Goal: Check status: Check status

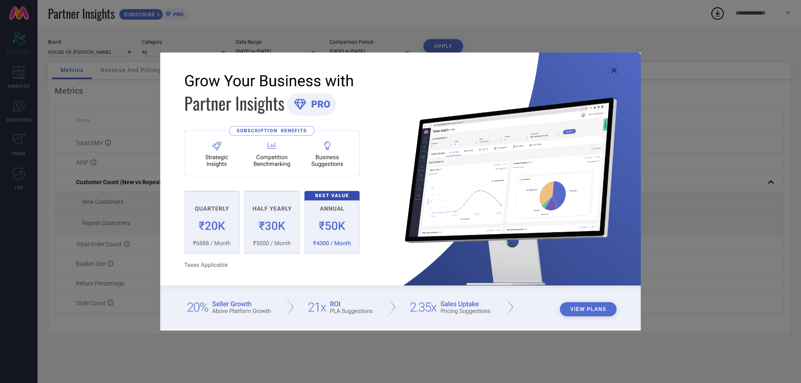
click at [611, 70] on img at bounding box center [400, 191] width 480 height 276
click at [615, 72] on icon at bounding box center [613, 70] width 5 height 5
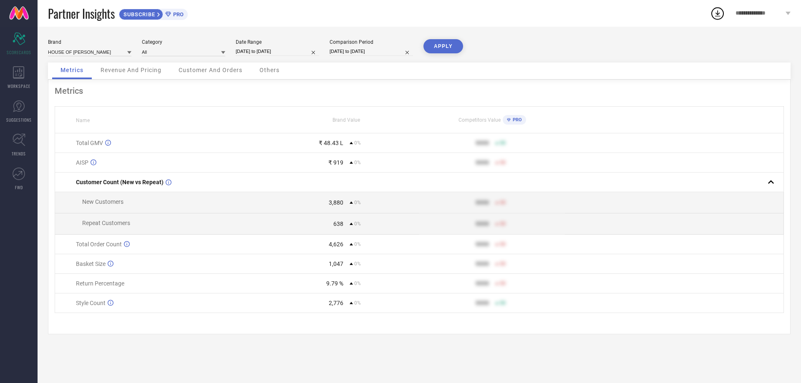
click at [258, 50] on input "[DATE] to [DATE]" at bounding box center [277, 51] width 83 height 9
select select "7"
select select "2025"
select select "8"
select select "2025"
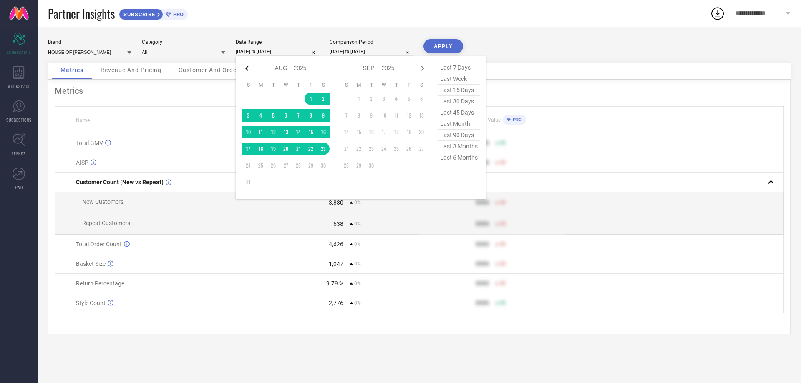
click at [248, 70] on icon at bounding box center [247, 68] width 10 height 10
select select "6"
select select "2025"
select select "7"
select select "2025"
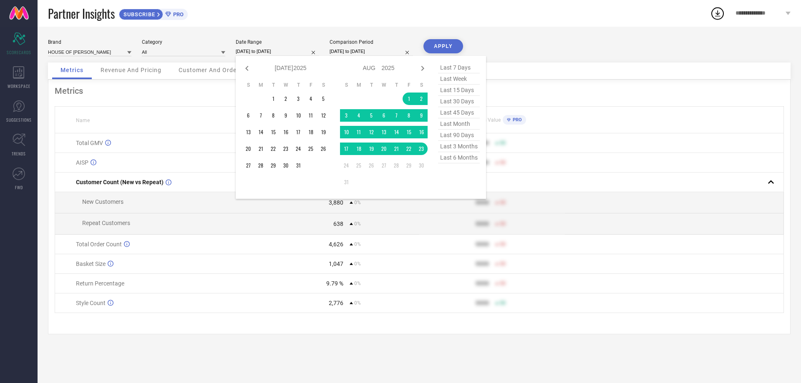
click at [248, 70] on icon at bounding box center [247, 68] width 10 height 10
select select "5"
select select "2025"
select select "6"
select select "2025"
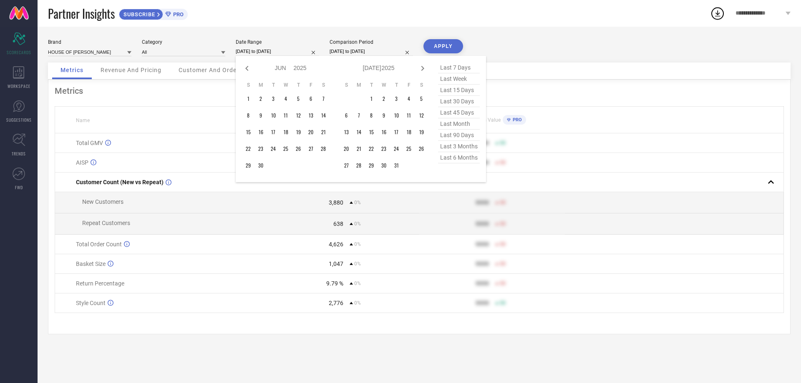
click at [248, 70] on icon at bounding box center [247, 68] width 10 height 10
select select "2"
select select "2025"
select select "3"
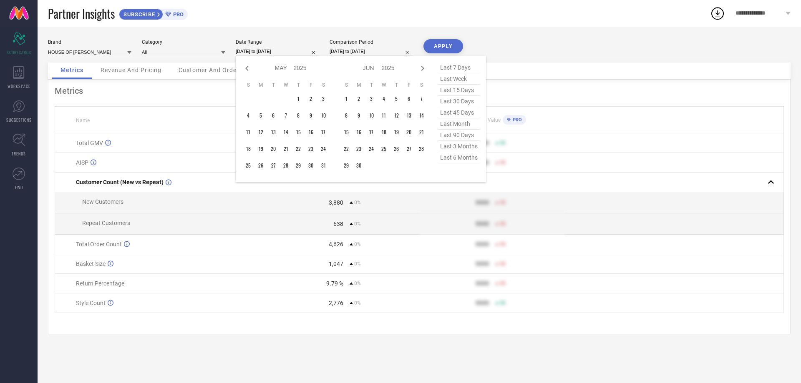
select select "2025"
click at [248, 70] on icon at bounding box center [247, 68] width 10 height 10
select select "1"
select select "2025"
select select "2"
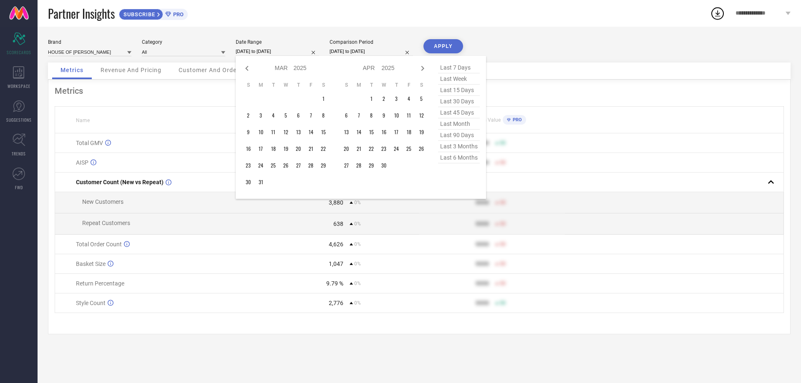
select select "2025"
click at [248, 70] on icon at bounding box center [247, 68] width 10 height 10
select select "2025"
select select "1"
select select "2025"
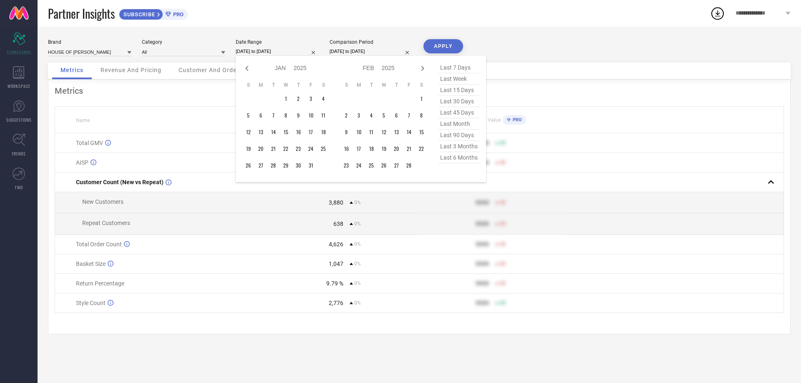
click at [248, 70] on icon at bounding box center [247, 68] width 10 height 10
select select "11"
select select "2024"
select select "2025"
click at [248, 70] on icon at bounding box center [247, 68] width 10 height 10
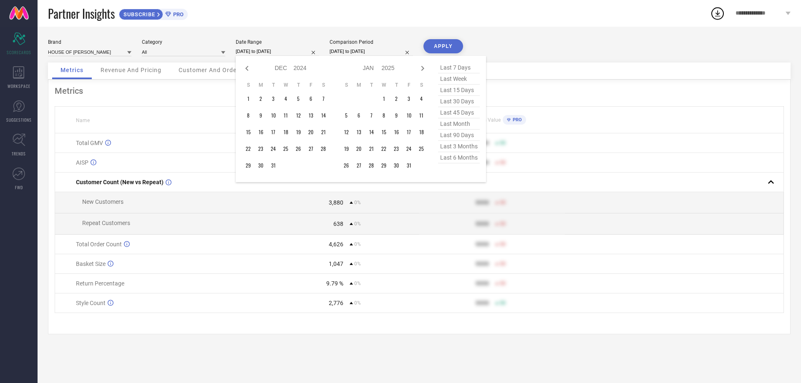
select select "10"
select select "2024"
select select "11"
select select "2024"
click at [248, 70] on icon at bounding box center [247, 68] width 10 height 10
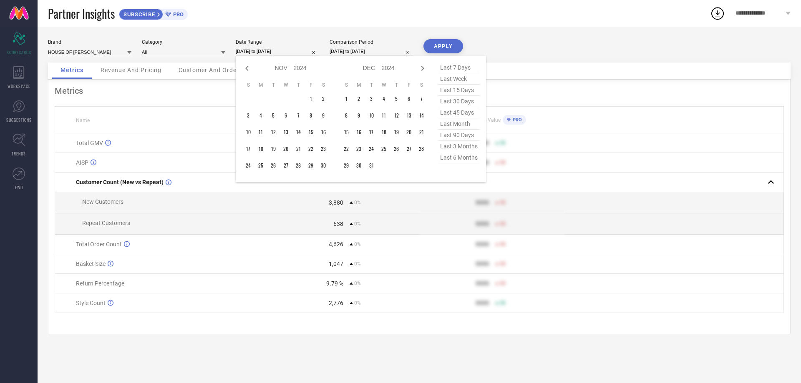
select select "9"
select select "2024"
select select "10"
select select "2024"
click at [248, 70] on icon at bounding box center [247, 68] width 10 height 10
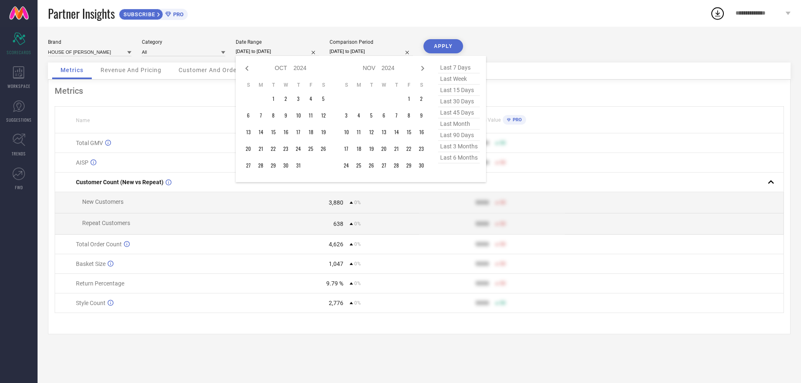
select select "8"
select select "2024"
select select "9"
select select "2024"
click at [248, 70] on icon at bounding box center [247, 68] width 10 height 10
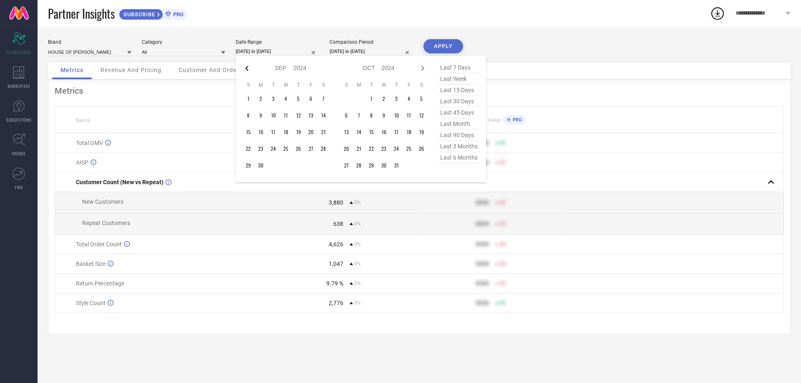
select select "7"
select select "2024"
select select "8"
select select "2024"
click at [296, 99] on td "1" at bounding box center [298, 99] width 13 height 13
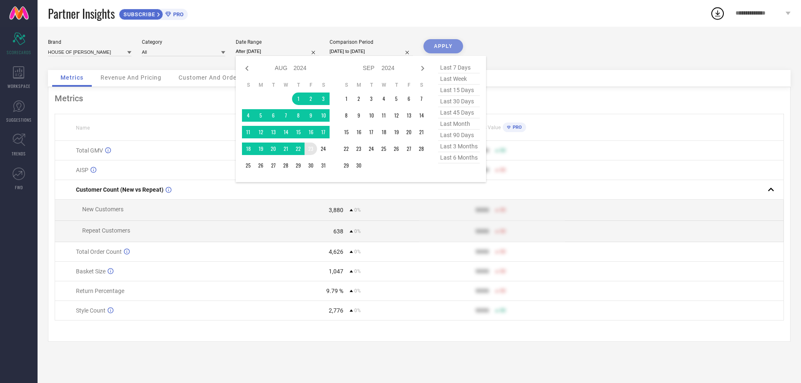
type input "[DATE] to [DATE]"
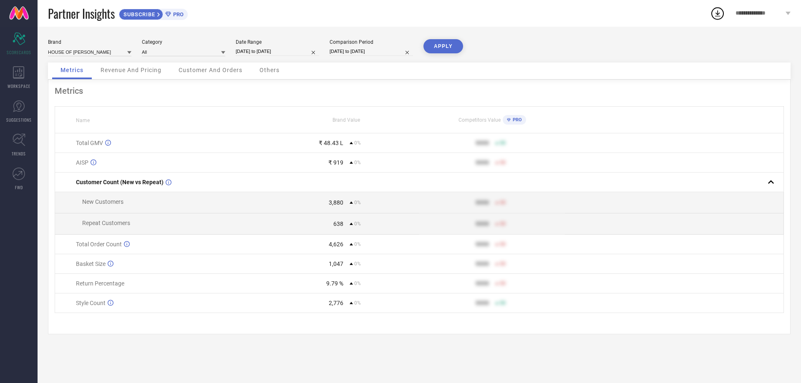
select select "7"
select select "2025"
select select "8"
select select "2025"
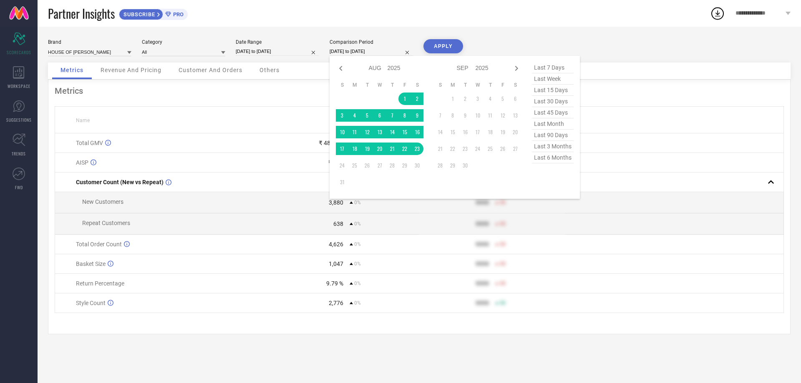
click at [358, 51] on input "[DATE] to [DATE]" at bounding box center [370, 51] width 83 height 9
click at [341, 67] on icon at bounding box center [340, 68] width 3 height 5
select select "5"
select select "2025"
select select "6"
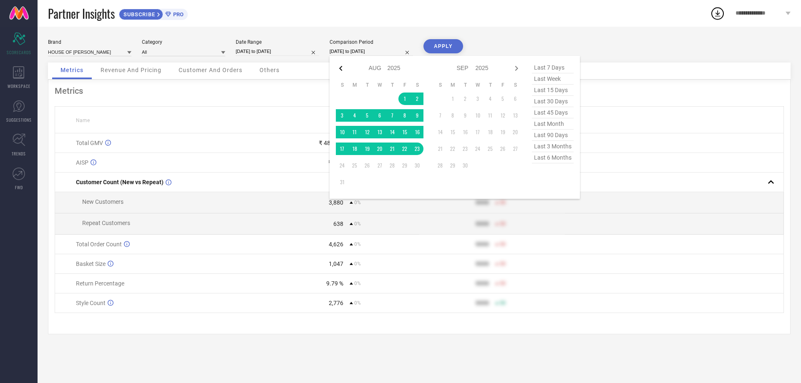
select select "2025"
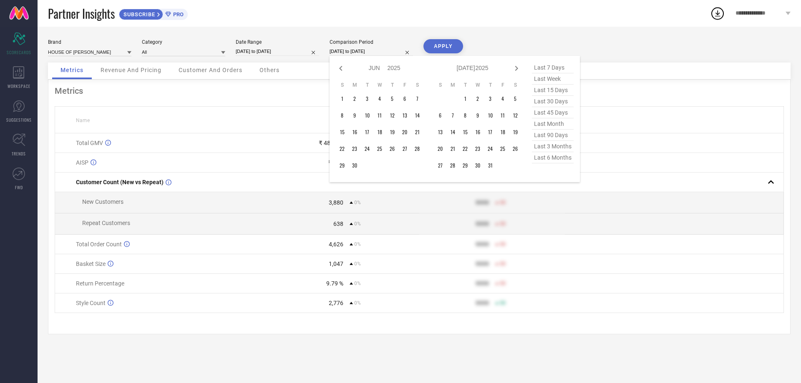
click at [341, 67] on icon at bounding box center [340, 68] width 3 height 5
select select "4"
select select "2025"
select select "5"
select select "2025"
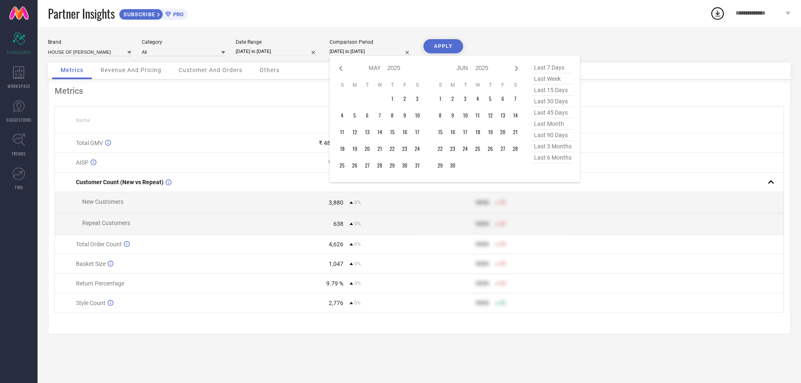
click at [341, 67] on icon at bounding box center [340, 68] width 3 height 5
select select "3"
select select "2025"
select select "4"
select select "2025"
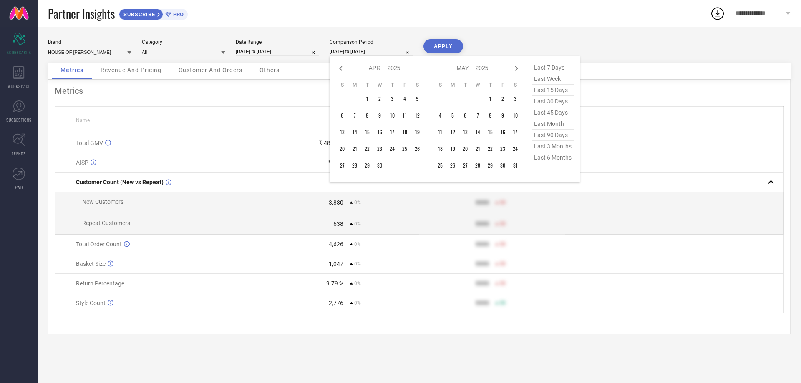
click at [341, 67] on icon at bounding box center [340, 68] width 3 height 5
select select "2"
select select "2025"
select select "3"
select select "2025"
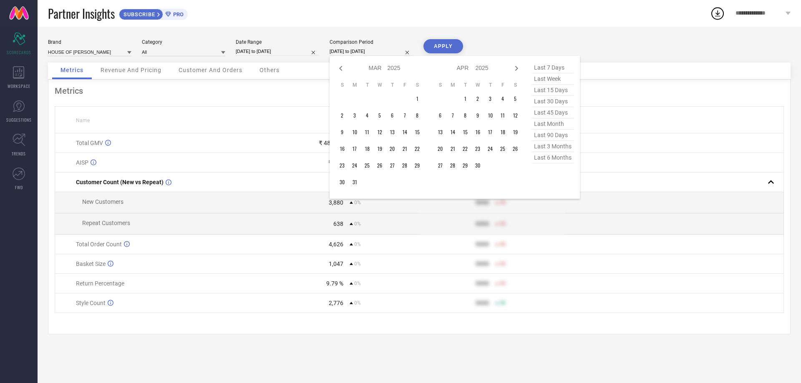
click at [341, 67] on icon at bounding box center [340, 68] width 3 height 5
select select "2025"
select select "1"
select select "2025"
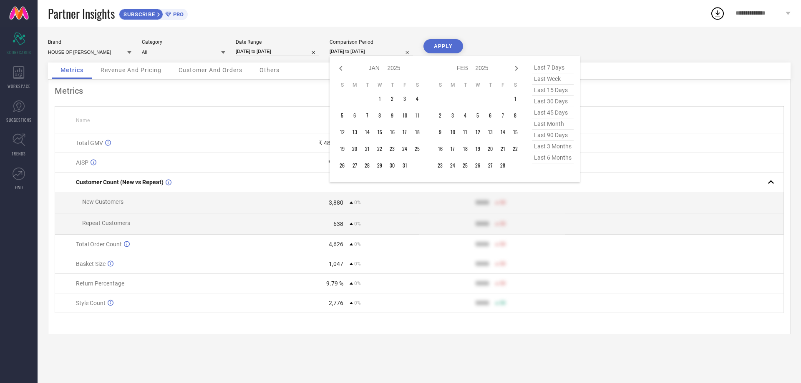
click at [341, 67] on icon at bounding box center [340, 68] width 3 height 5
select select "11"
select select "2024"
select select "2025"
click at [341, 67] on icon at bounding box center [340, 68] width 3 height 5
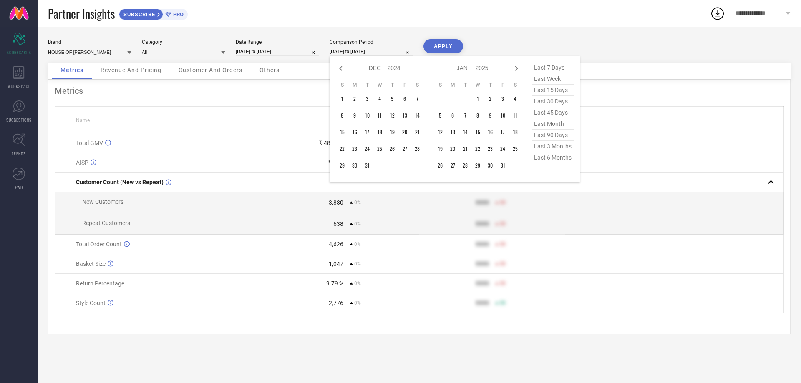
select select "10"
select select "2024"
select select "11"
select select "2024"
click at [341, 67] on icon at bounding box center [340, 68] width 3 height 5
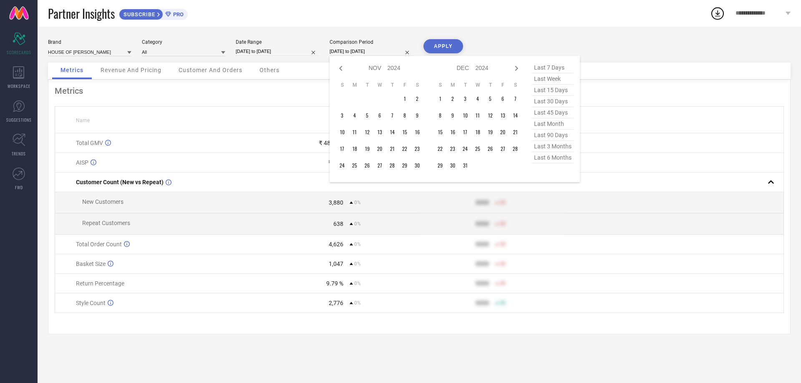
select select "9"
select select "2024"
select select "10"
select select "2024"
click at [341, 67] on icon at bounding box center [340, 68] width 3 height 5
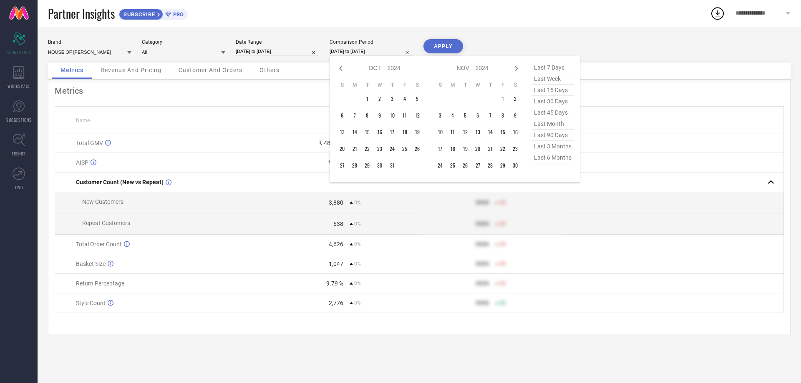
select select "8"
select select "2024"
select select "9"
select select "2024"
click at [341, 67] on icon at bounding box center [340, 68] width 3 height 5
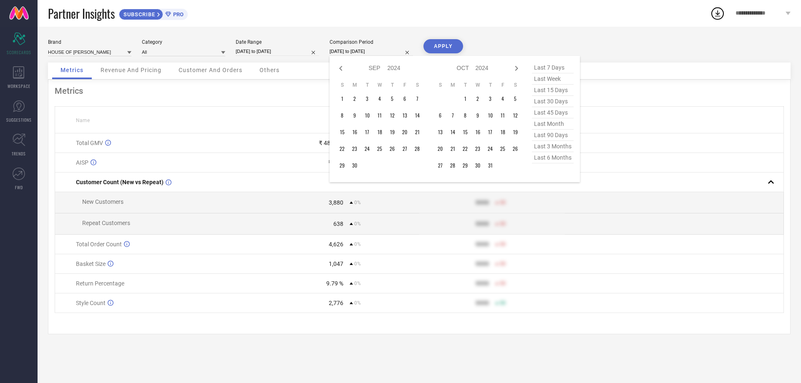
select select "7"
select select "2024"
select select "8"
select select "2024"
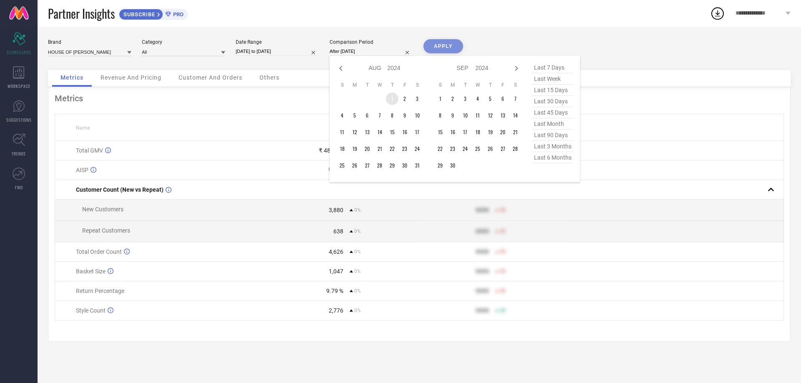
click at [388, 98] on td "1" at bounding box center [392, 99] width 13 height 13
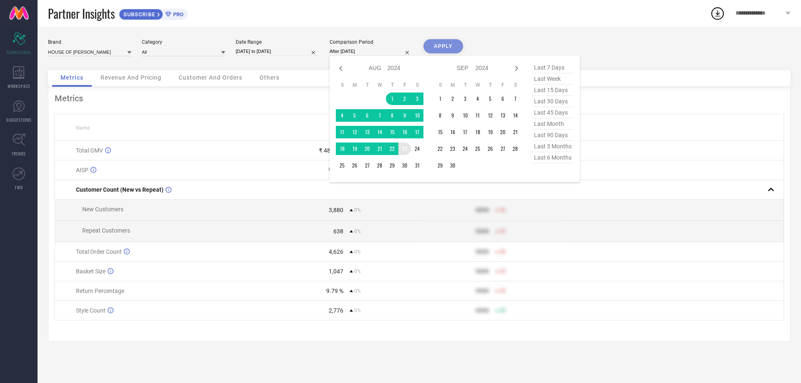
type input "[DATE] to [DATE]"
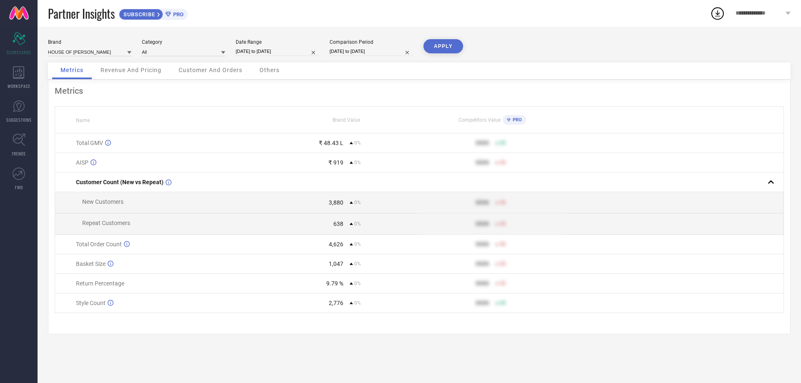
click at [435, 46] on button "APPLY" at bounding box center [443, 46] width 40 height 14
select select "7"
select select "2024"
select select "8"
select select "2024"
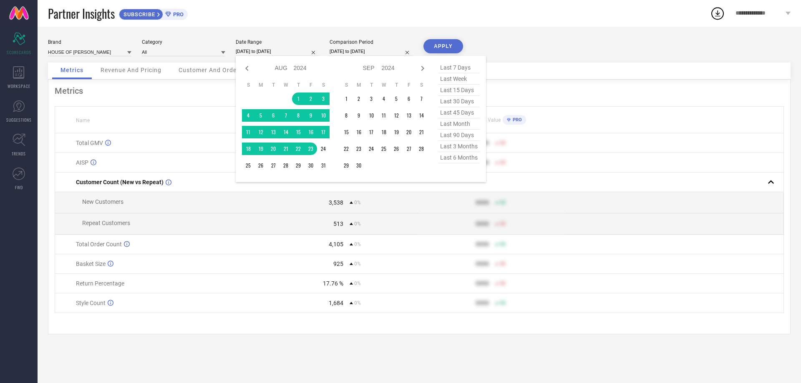
click at [257, 51] on input "[DATE] to [DATE]" at bounding box center [277, 51] width 83 height 9
click at [248, 69] on icon at bounding box center [247, 68] width 10 height 10
select select "6"
select select "2024"
select select "7"
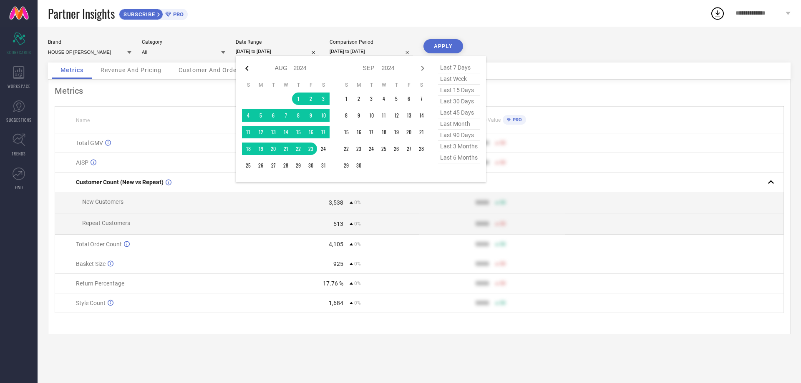
select select "2024"
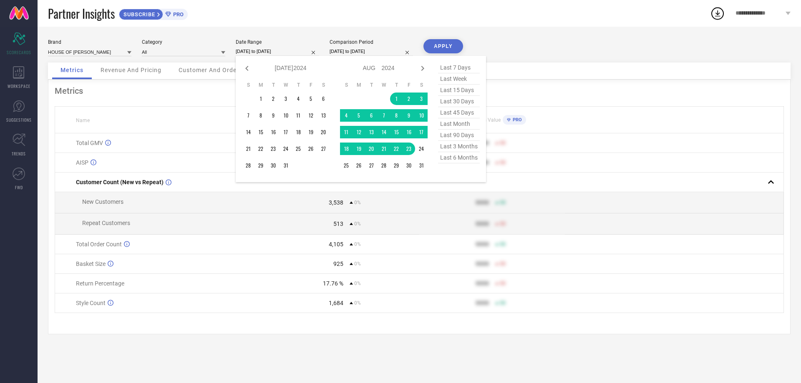
click at [248, 69] on icon at bounding box center [247, 68] width 10 height 10
select select "5"
select select "2024"
select select "6"
select select "2024"
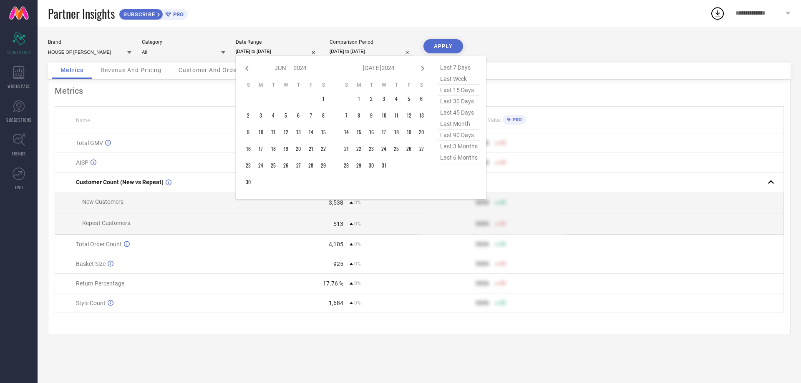
click at [248, 69] on icon at bounding box center [247, 68] width 10 height 10
select select "4"
select select "2024"
select select "5"
select select "2024"
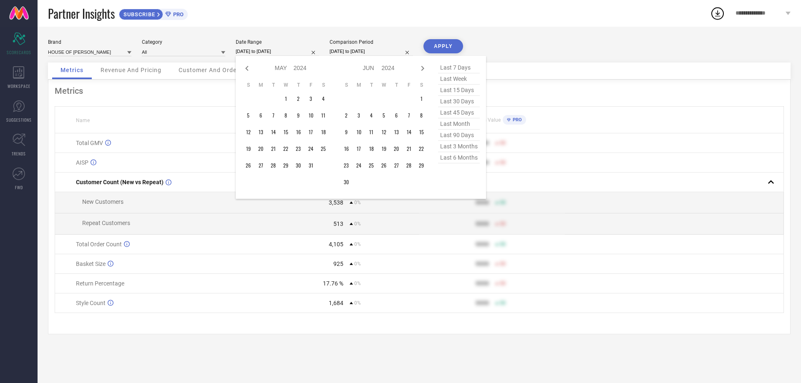
click at [248, 69] on icon at bounding box center [247, 68] width 10 height 10
select select "1"
select select "2024"
select select "2"
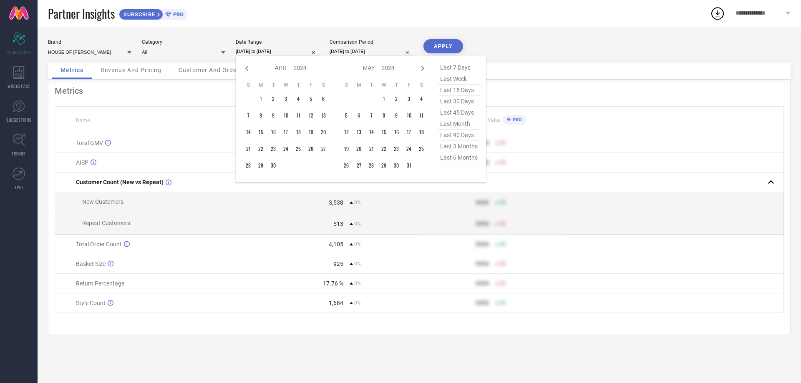
select select "2024"
click at [248, 69] on icon at bounding box center [247, 68] width 10 height 10
select select "2024"
select select "1"
select select "2024"
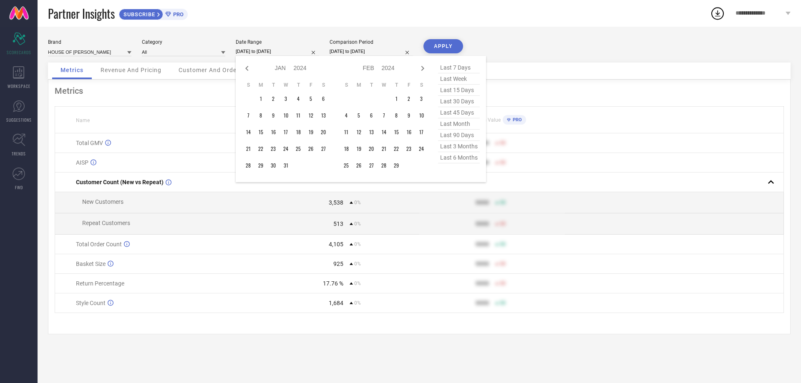
click at [248, 69] on icon at bounding box center [247, 68] width 10 height 10
select select "11"
select select "2023"
select select "2024"
click at [248, 69] on icon at bounding box center [247, 68] width 10 height 10
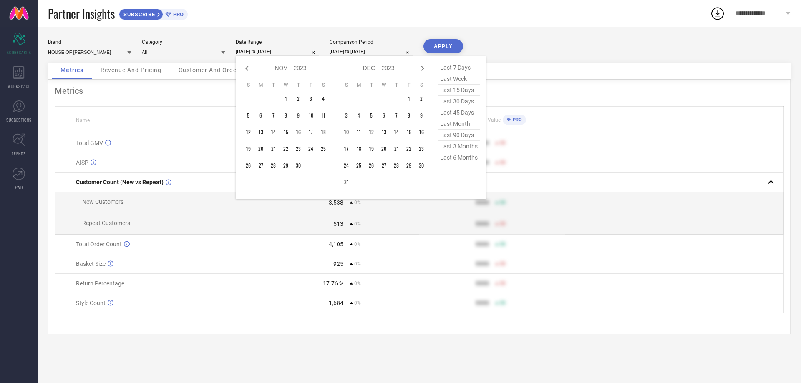
click at [248, 69] on icon at bounding box center [247, 68] width 10 height 10
select select "8"
select select "2023"
select select "9"
select select "2023"
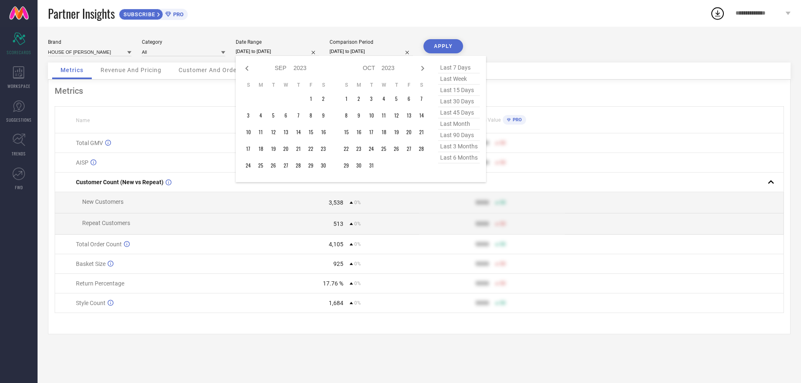
click at [248, 69] on icon at bounding box center [247, 68] width 10 height 10
select select "7"
select select "2023"
select select "8"
select select "2023"
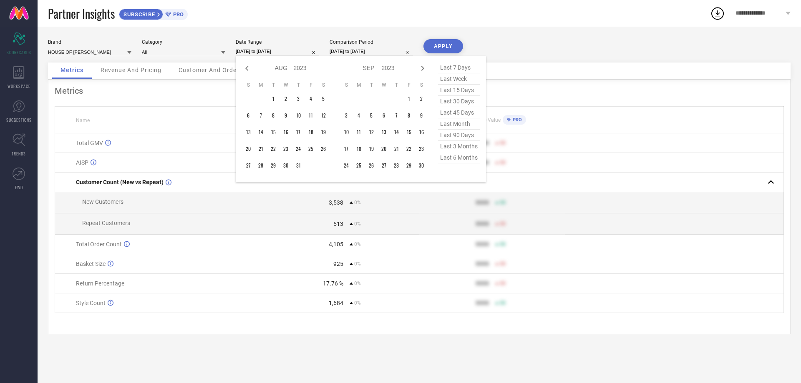
click at [248, 69] on icon at bounding box center [247, 68] width 10 height 10
select select "6"
select select "2023"
select select "7"
select select "2023"
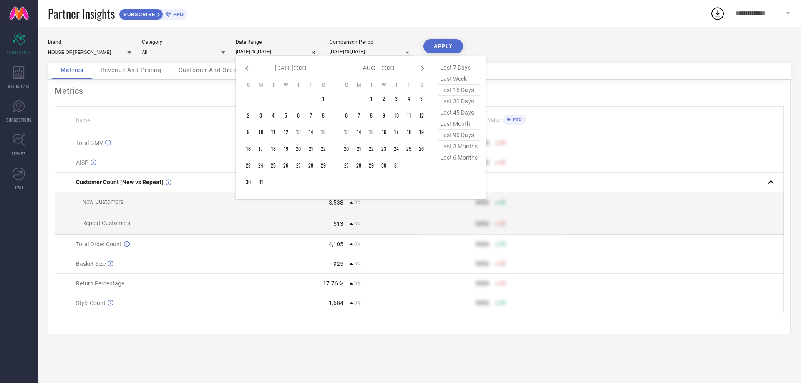
click at [248, 69] on icon at bounding box center [247, 68] width 10 height 10
select select "3"
select select "2023"
select select "4"
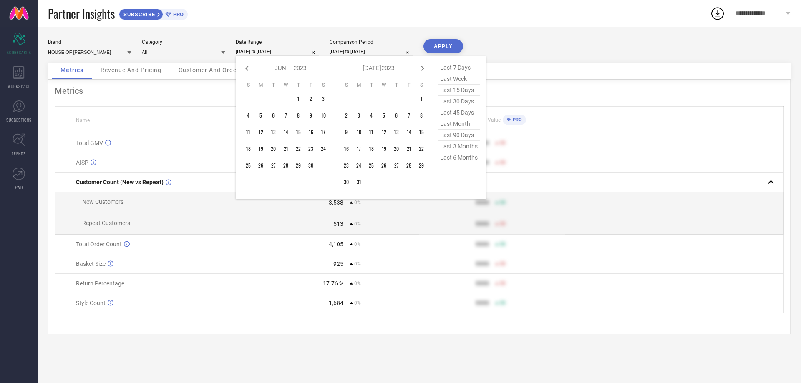
select select "2023"
click at [248, 69] on icon at bounding box center [247, 68] width 10 height 10
select select "2"
select select "2023"
select select "3"
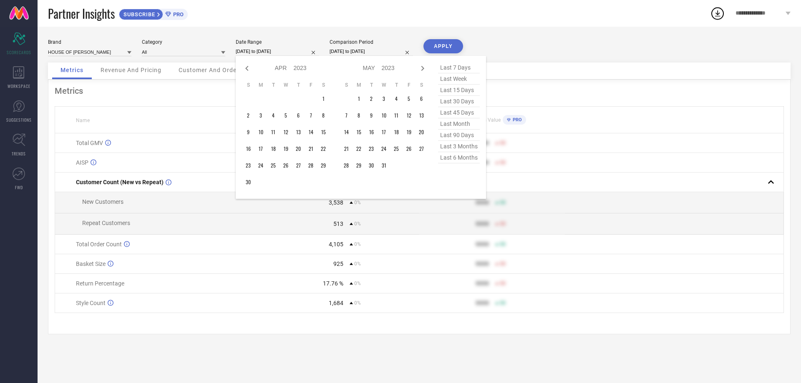
select select "2023"
click at [248, 69] on icon at bounding box center [247, 68] width 10 height 10
select select "1"
select select "2023"
select select "2"
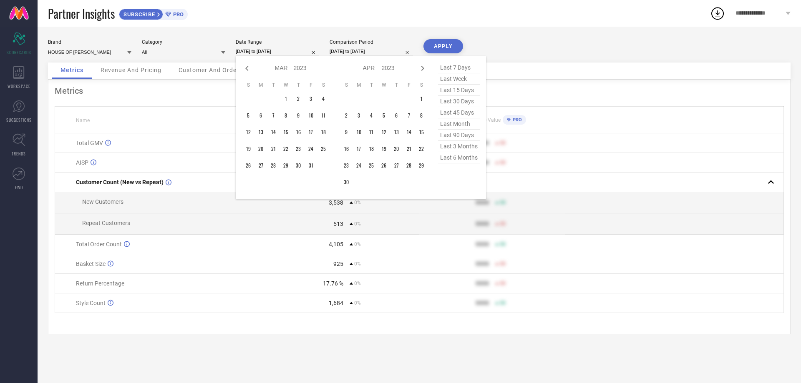
select select "2023"
click at [248, 69] on icon at bounding box center [247, 68] width 10 height 10
select select "2023"
select select "1"
select select "2023"
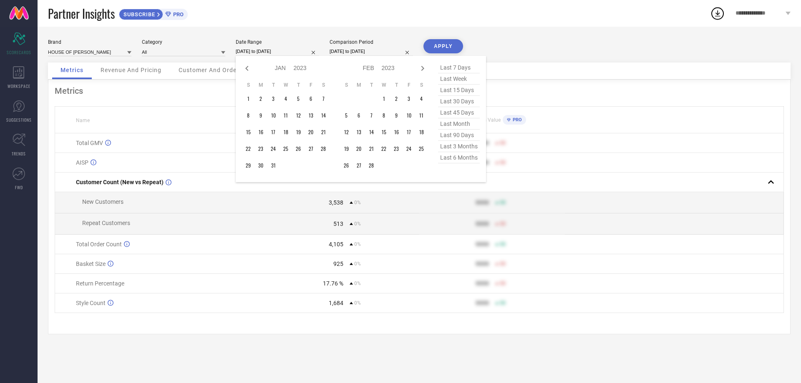
click at [248, 69] on icon at bounding box center [247, 68] width 10 height 10
select select "10"
select select "2022"
select select "11"
select select "2022"
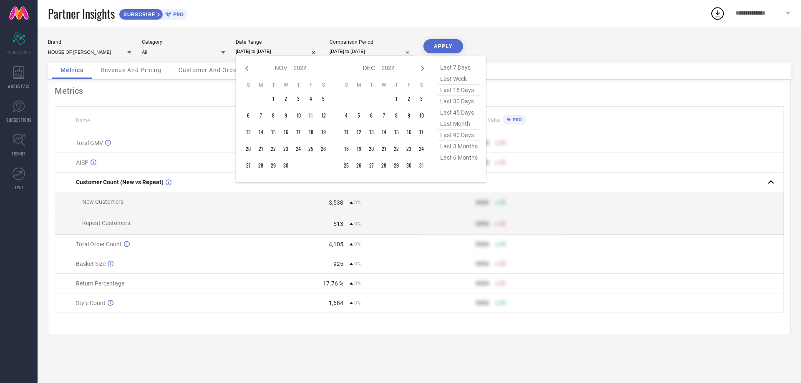
click at [248, 69] on icon at bounding box center [247, 68] width 10 height 10
select select "9"
select select "2022"
select select "10"
select select "2022"
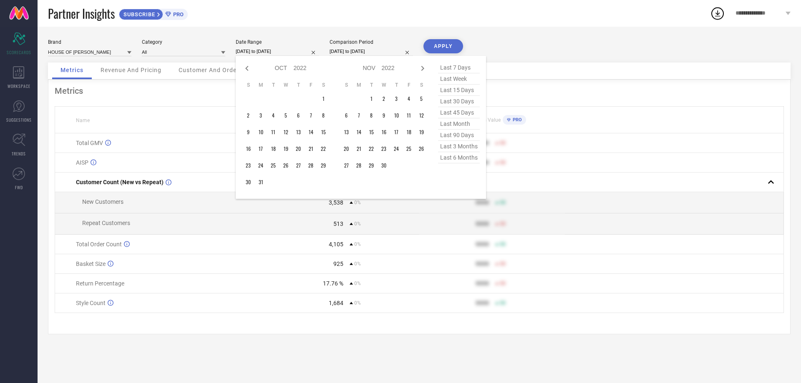
click at [248, 69] on icon at bounding box center [247, 68] width 10 height 10
select select "8"
select select "2022"
select select "9"
select select "2022"
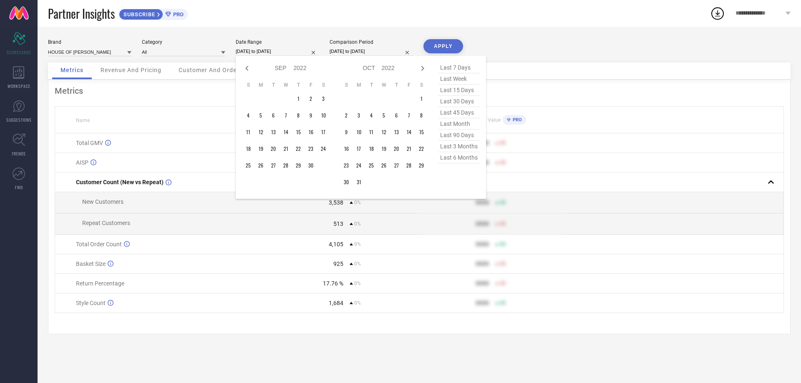
click at [248, 69] on icon at bounding box center [247, 68] width 10 height 10
select select "7"
select select "2022"
select select "8"
select select "2022"
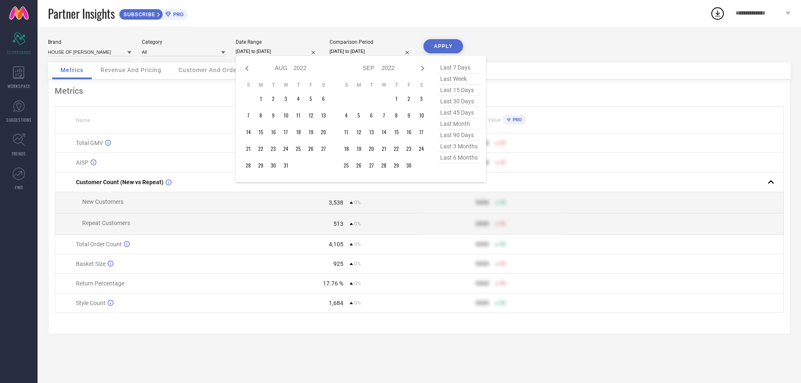
click at [248, 69] on icon at bounding box center [247, 68] width 10 height 10
select select "5"
select select "2022"
select select "6"
select select "2022"
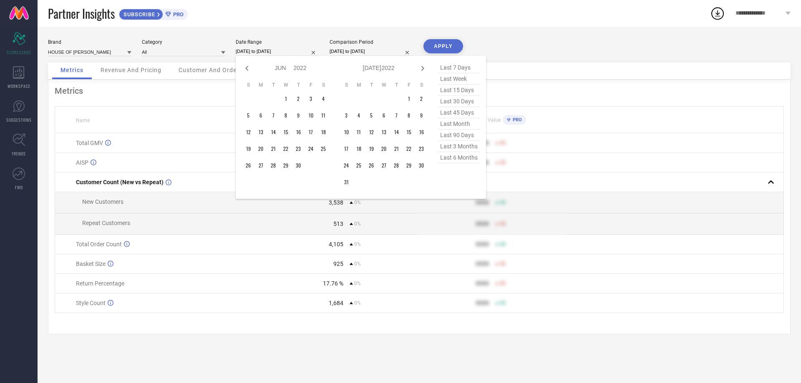
click at [248, 69] on icon at bounding box center [247, 68] width 10 height 10
select select "4"
select select "2022"
select select "5"
select select "2022"
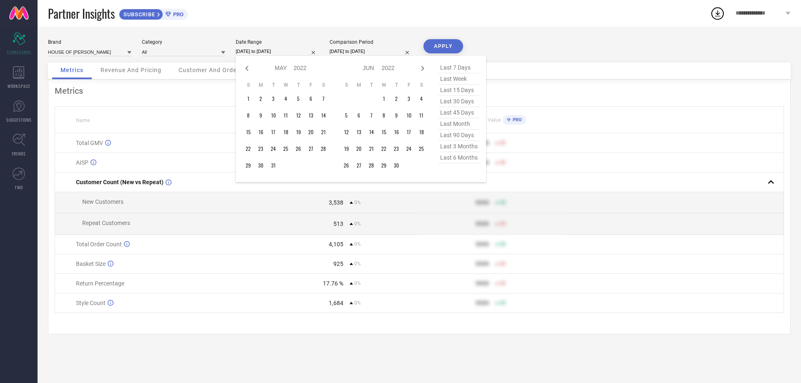
click at [248, 69] on icon at bounding box center [247, 68] width 10 height 10
select select "3"
select select "2022"
select select "4"
select select "2022"
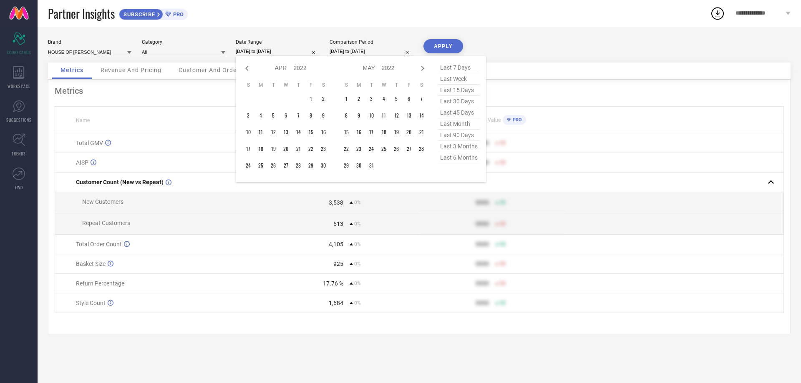
click at [248, 69] on icon at bounding box center [247, 68] width 10 height 10
select select "2"
select select "2022"
select select "3"
select select "2022"
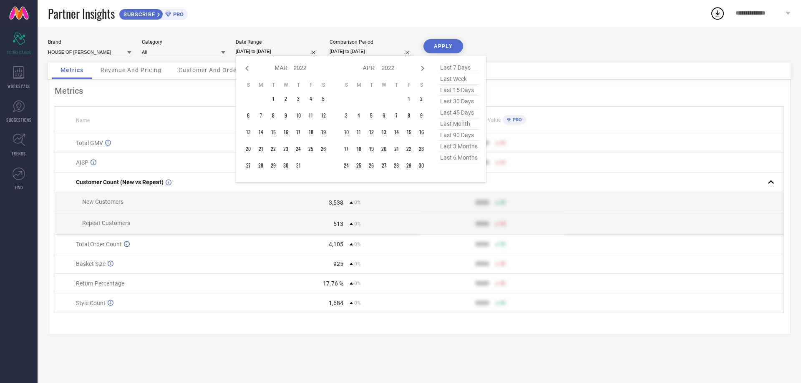
click at [248, 69] on icon at bounding box center [247, 68] width 10 height 10
select select "1"
select select "2022"
select select "2"
select select "2022"
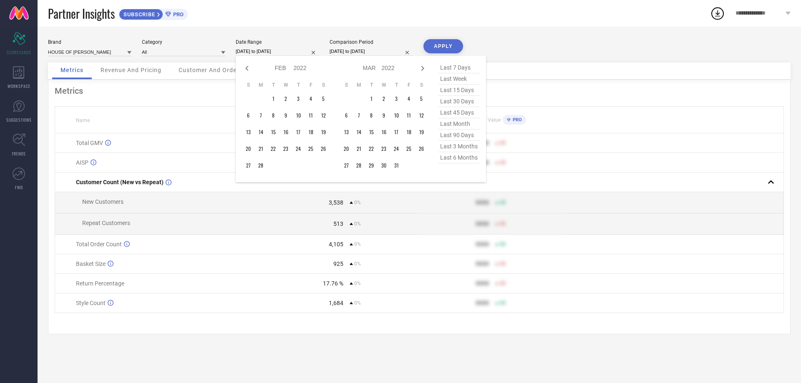
click at [248, 69] on icon at bounding box center [247, 68] width 10 height 10
select select "10"
select select "2021"
select select "11"
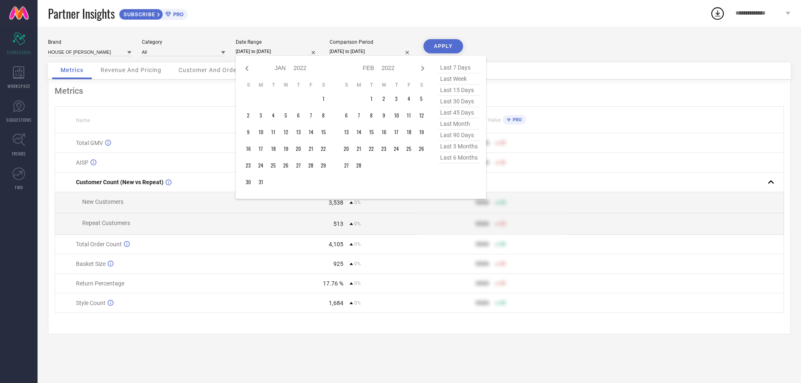
select select "2021"
click at [248, 69] on icon at bounding box center [247, 68] width 10 height 10
select select "9"
select select "2021"
select select "10"
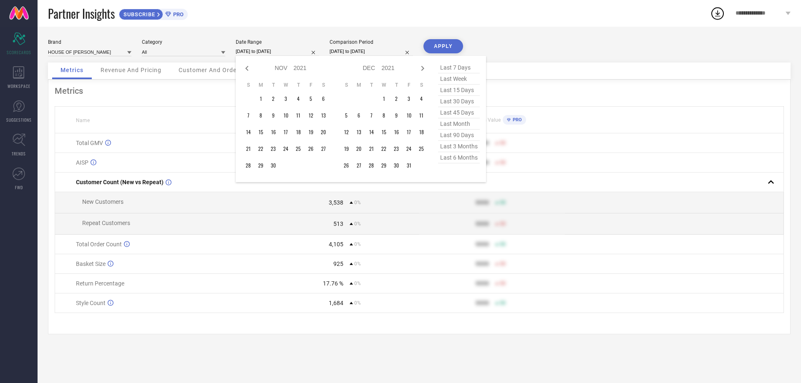
select select "2021"
click at [311, 99] on td "1" at bounding box center [310, 99] width 13 height 13
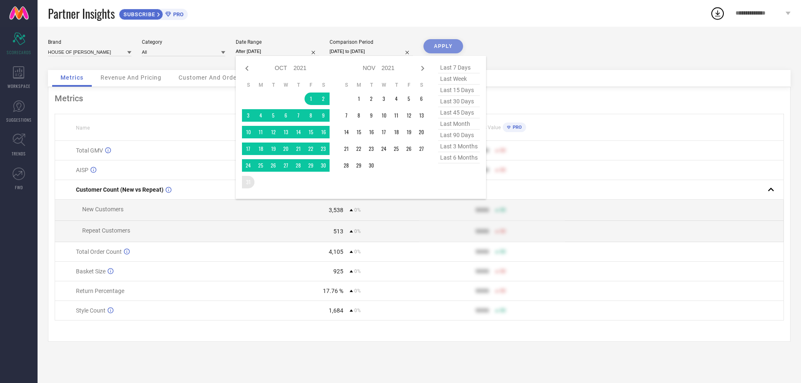
type input "[DATE] to [DATE]"
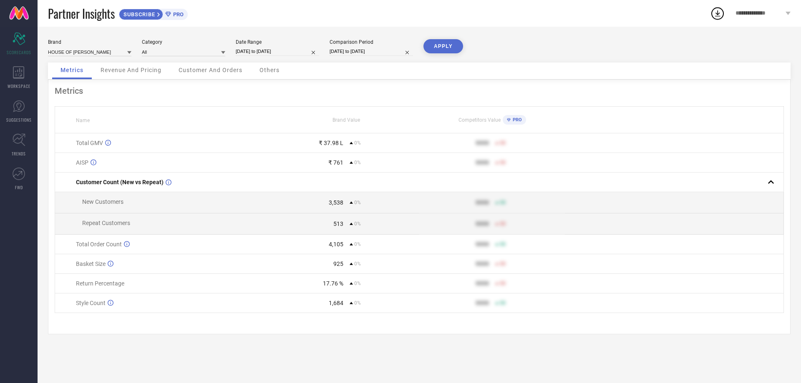
select select "7"
select select "2024"
select select "8"
select select "2024"
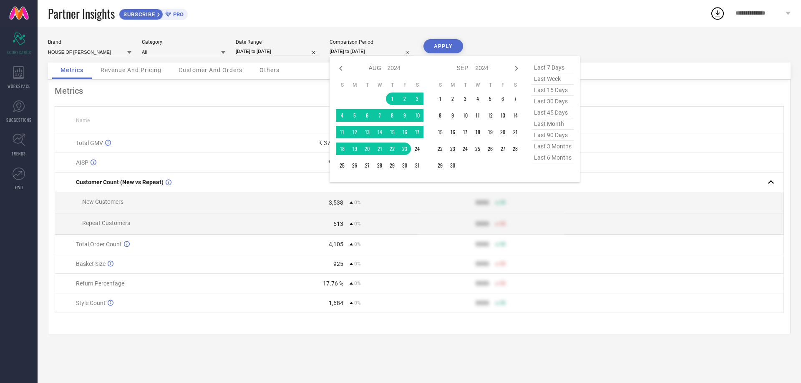
click at [355, 52] on input "[DATE] to [DATE]" at bounding box center [370, 51] width 83 height 9
click at [341, 68] on icon at bounding box center [341, 68] width 10 height 10
select select "6"
select select "2024"
select select "7"
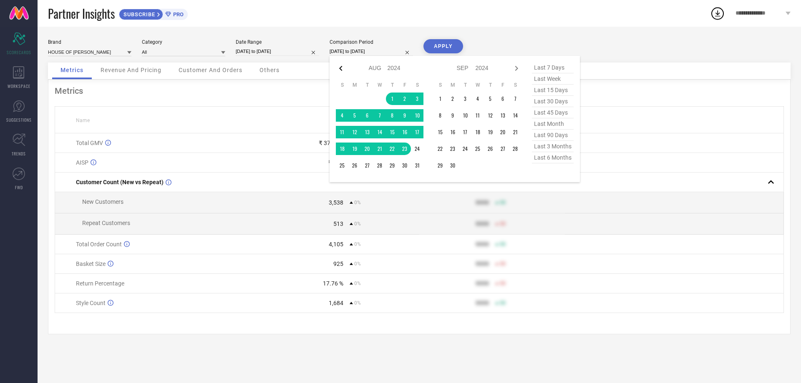
select select "2024"
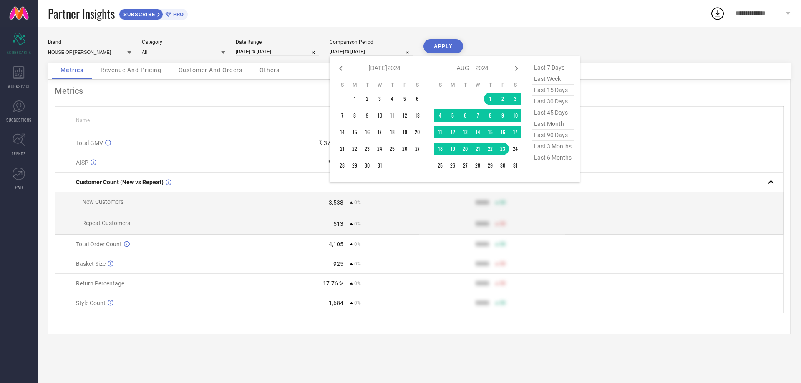
click at [341, 68] on icon at bounding box center [341, 68] width 10 height 10
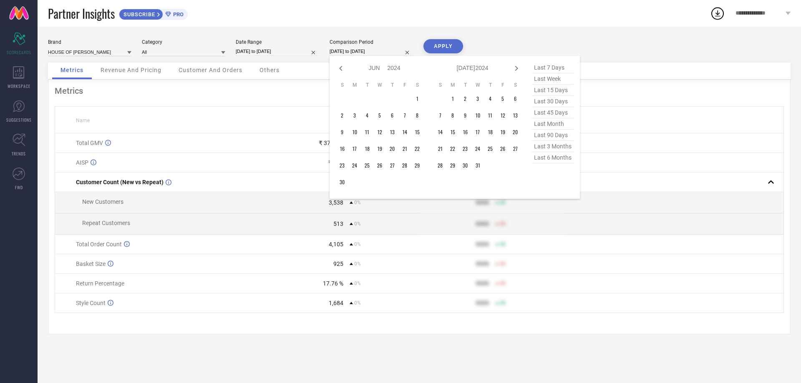
click at [341, 68] on icon at bounding box center [341, 68] width 10 height 10
select select "3"
select select "2024"
select select "4"
select select "2024"
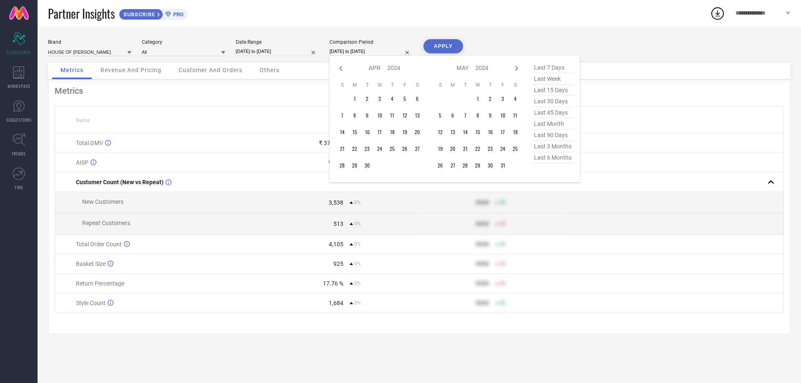
click at [341, 68] on icon at bounding box center [341, 68] width 10 height 10
select select "2"
select select "2024"
select select "3"
select select "2024"
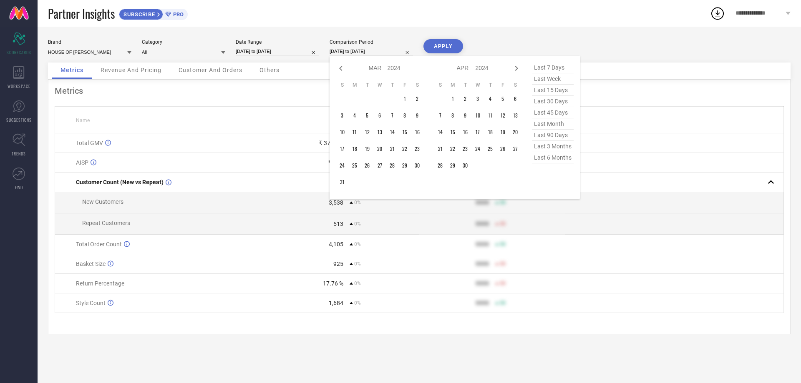
click at [341, 68] on icon at bounding box center [341, 68] width 10 height 10
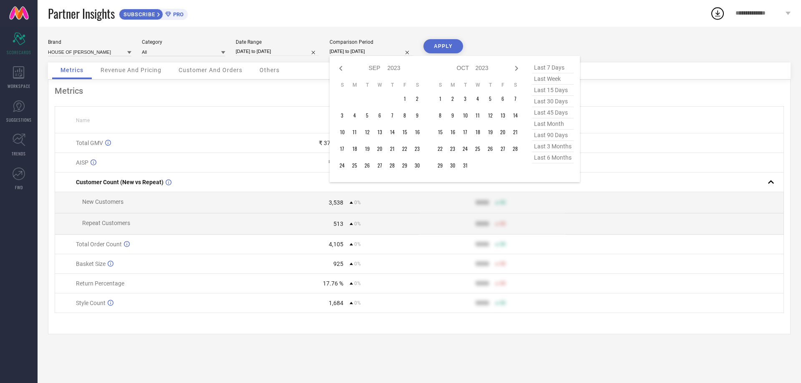
click at [341, 68] on icon at bounding box center [341, 68] width 10 height 10
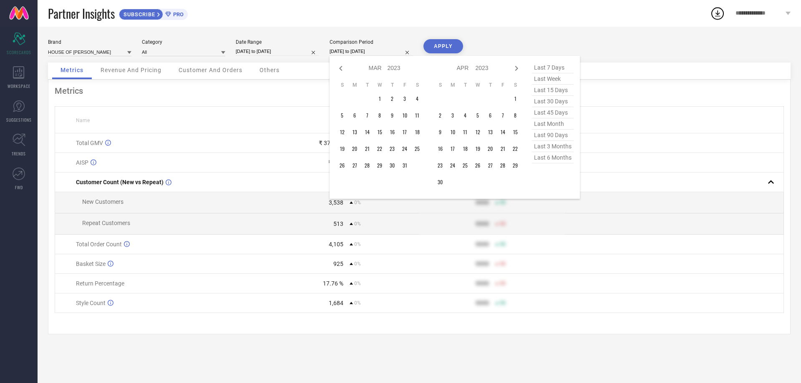
click at [341, 68] on icon at bounding box center [341, 68] width 10 height 10
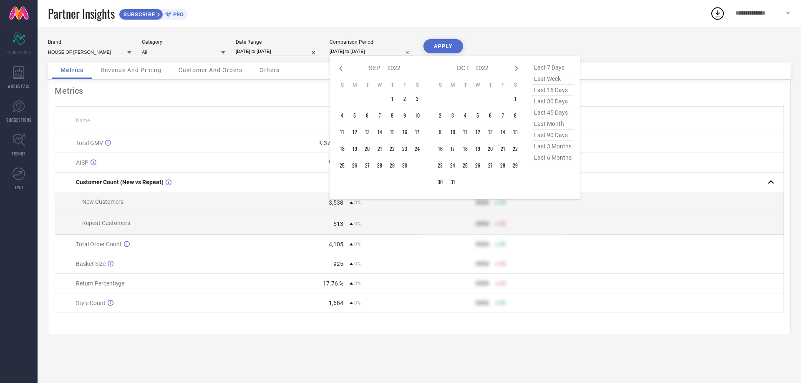
click at [341, 68] on icon at bounding box center [341, 68] width 10 height 10
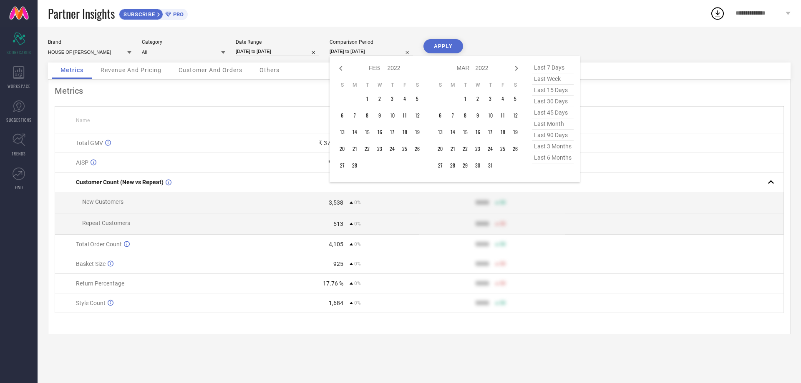
click at [341, 68] on icon at bounding box center [341, 68] width 10 height 10
click at [401, 99] on td "1" at bounding box center [404, 99] width 13 height 13
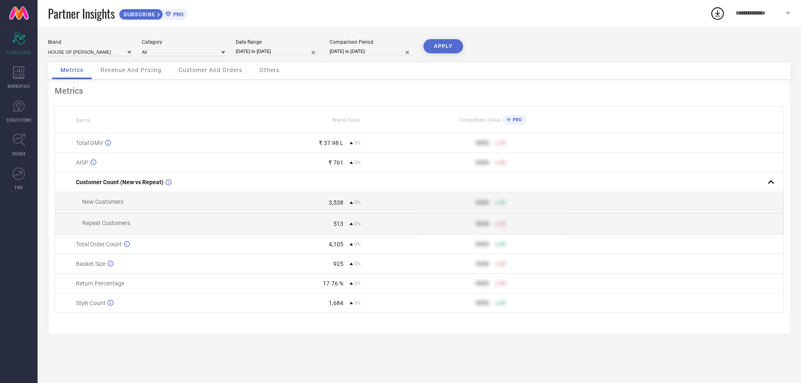
click at [444, 43] on button "APPLY" at bounding box center [443, 46] width 40 height 14
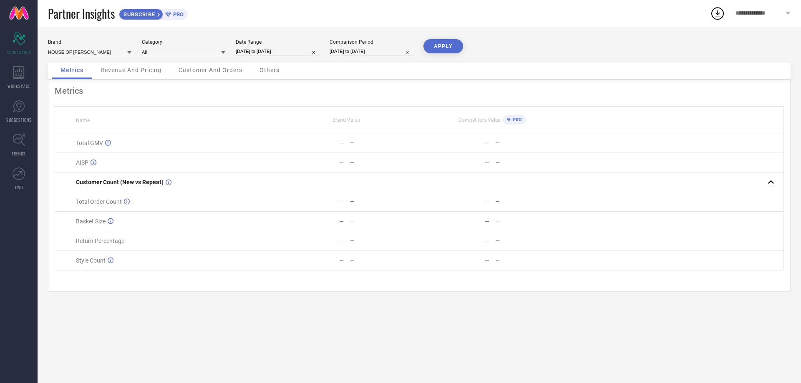
click at [443, 49] on button "APPLY" at bounding box center [443, 46] width 40 height 14
click at [443, 45] on button "APPLY" at bounding box center [443, 46] width 40 height 14
click at [299, 54] on input "[DATE] to [DATE]" at bounding box center [277, 51] width 83 height 9
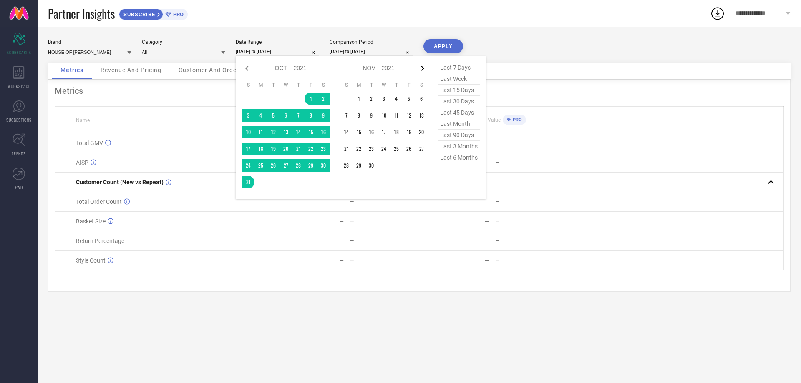
click at [422, 71] on icon at bounding box center [422, 68] width 10 height 10
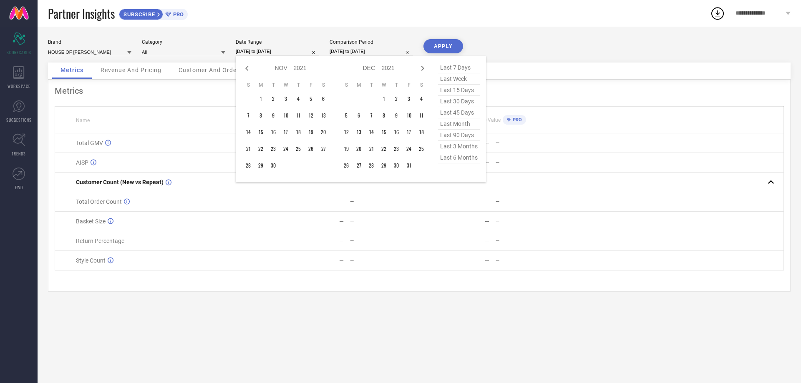
click at [422, 71] on icon at bounding box center [422, 68] width 10 height 10
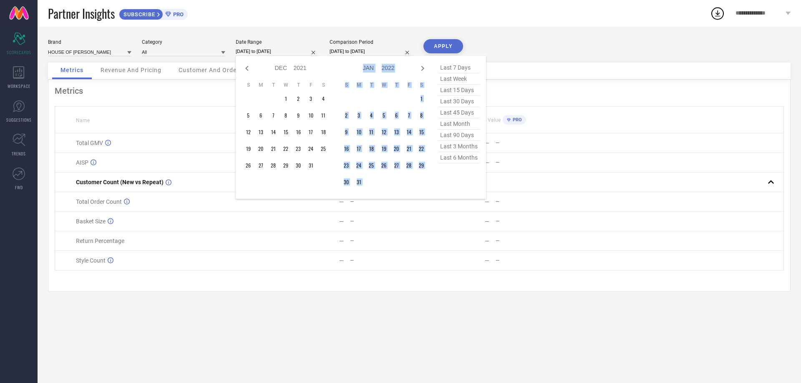
click at [422, 71] on icon at bounding box center [422, 68] width 10 height 10
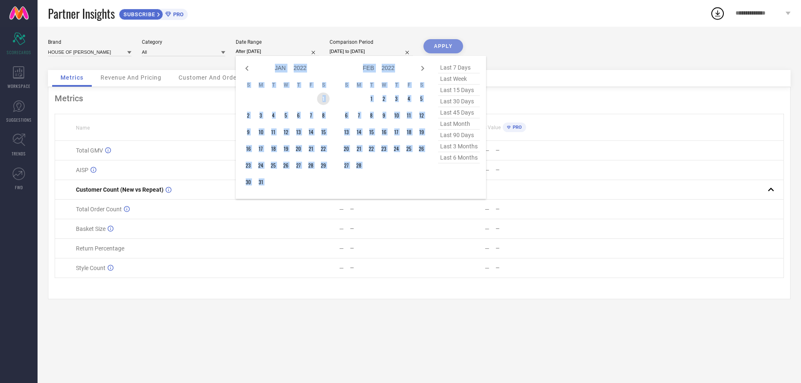
click at [321, 97] on td "1" at bounding box center [323, 99] width 13 height 13
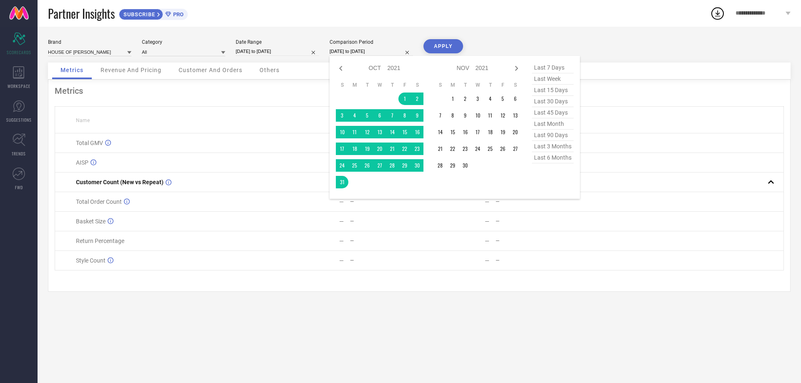
click at [356, 54] on input "[DATE] to [DATE]" at bounding box center [370, 51] width 83 height 9
click at [514, 68] on icon at bounding box center [516, 68] width 10 height 10
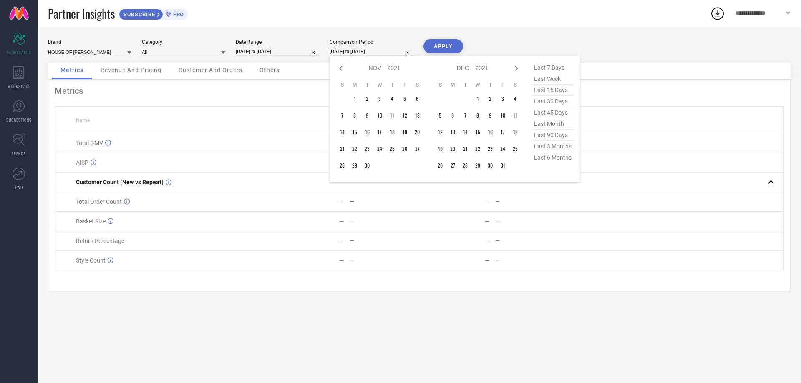
click at [514, 68] on icon at bounding box center [516, 68] width 10 height 10
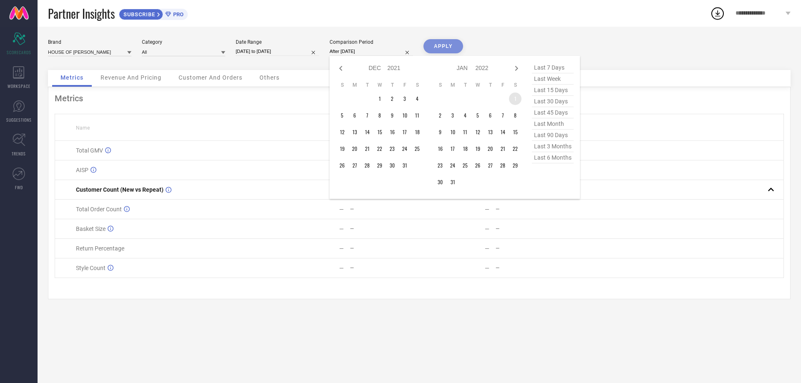
click at [514, 96] on td "1" at bounding box center [515, 99] width 13 height 13
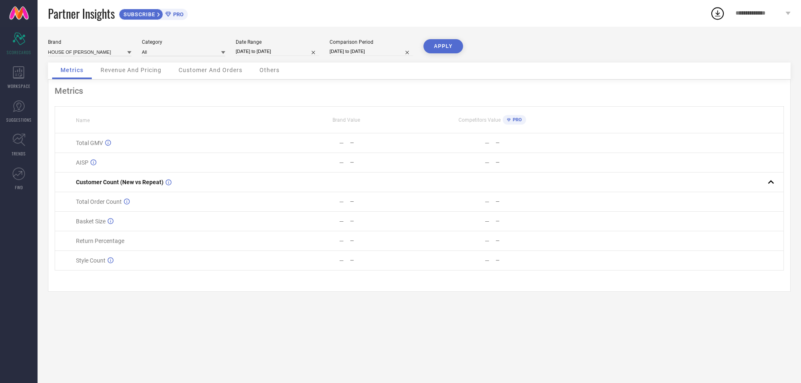
click at [440, 47] on button "APPLY" at bounding box center [443, 46] width 40 height 14
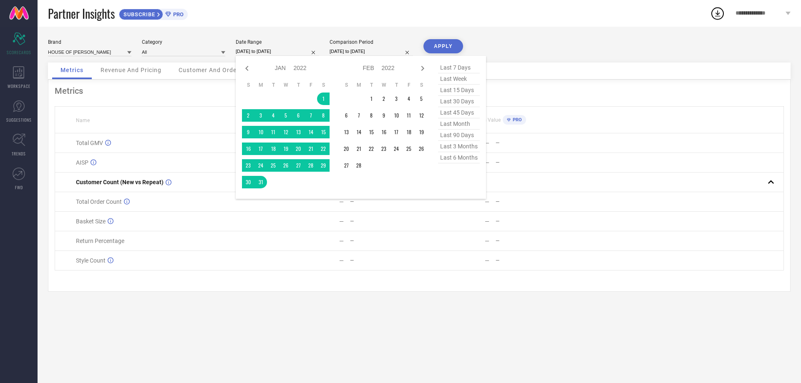
click at [278, 52] on input "[DATE] to [DATE]" at bounding box center [277, 51] width 83 height 9
click at [420, 70] on icon at bounding box center [422, 68] width 10 height 10
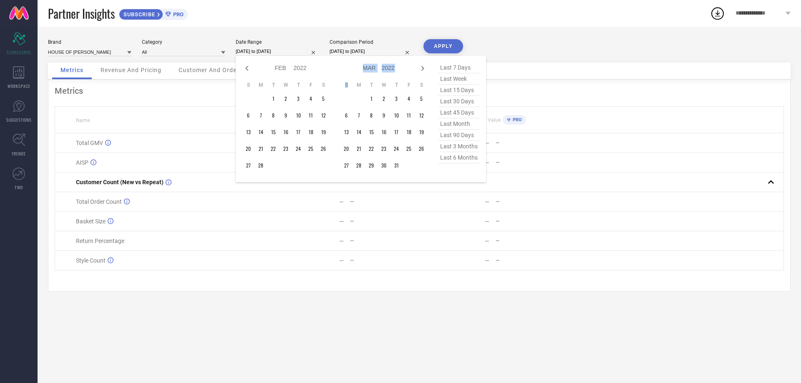
click at [420, 70] on icon at bounding box center [422, 68] width 10 height 10
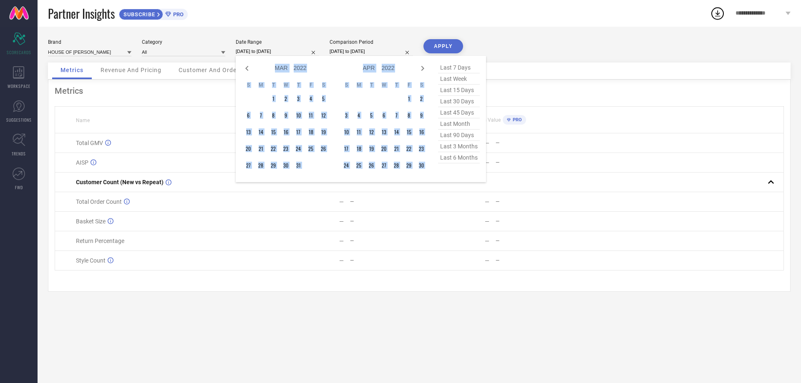
click at [420, 70] on icon at bounding box center [422, 68] width 10 height 10
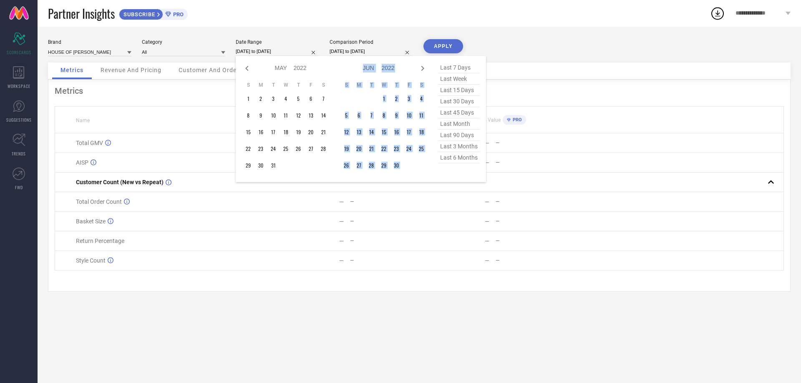
click at [420, 70] on icon at bounding box center [422, 68] width 10 height 10
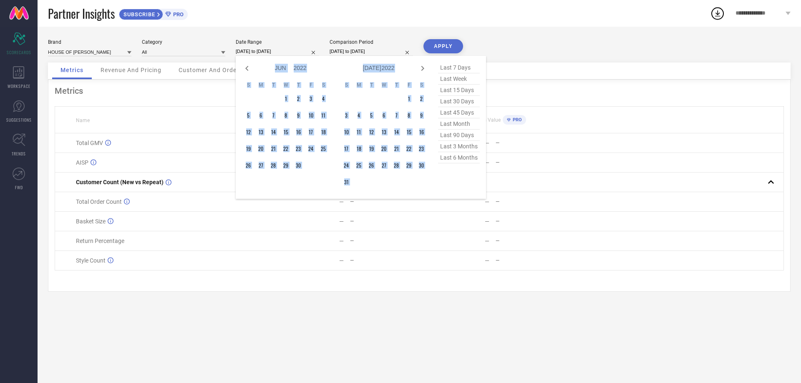
click at [420, 70] on icon at bounding box center [422, 68] width 10 height 10
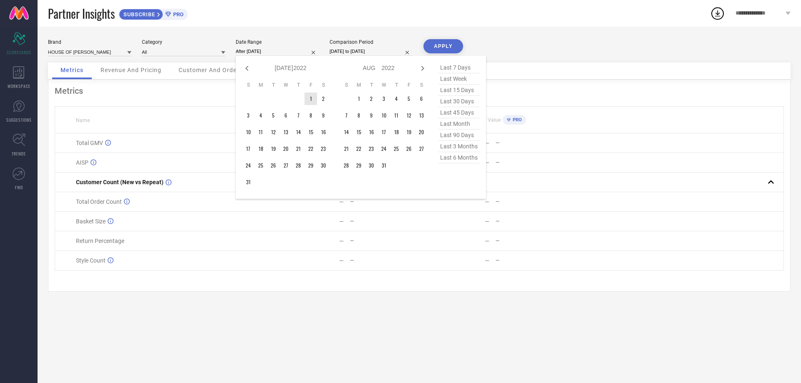
click at [313, 98] on td "1" at bounding box center [310, 99] width 13 height 13
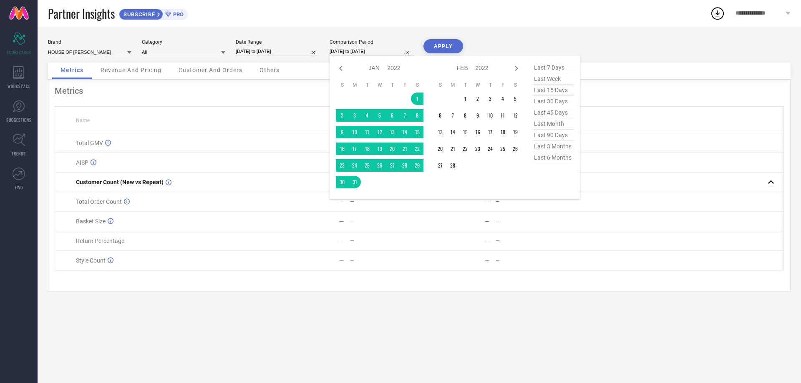
click at [354, 52] on input "[DATE] to [DATE]" at bounding box center [370, 51] width 83 height 9
click at [512, 67] on icon at bounding box center [516, 68] width 10 height 10
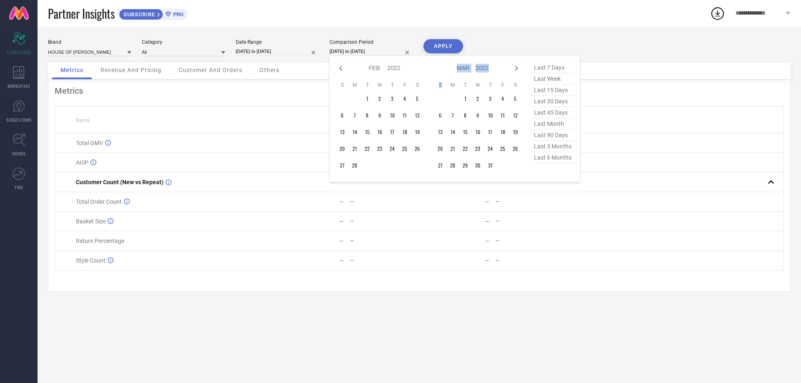
click at [512, 67] on icon at bounding box center [516, 68] width 10 height 10
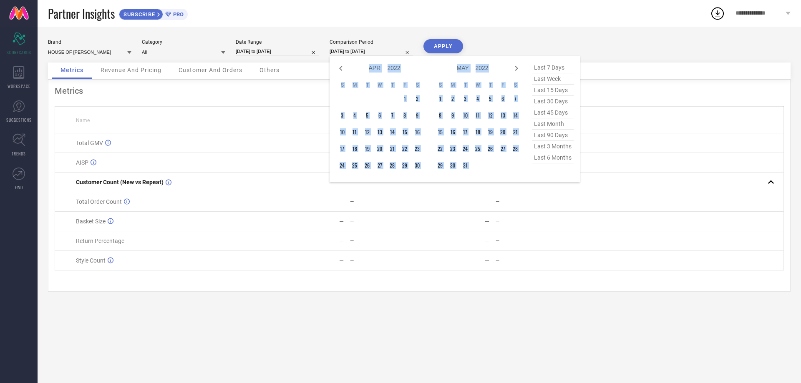
click at [512, 67] on icon at bounding box center [516, 68] width 10 height 10
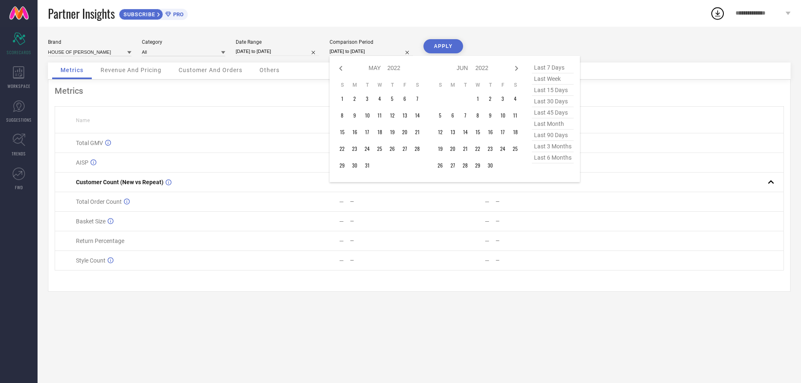
click at [512, 67] on icon at bounding box center [516, 68] width 10 height 10
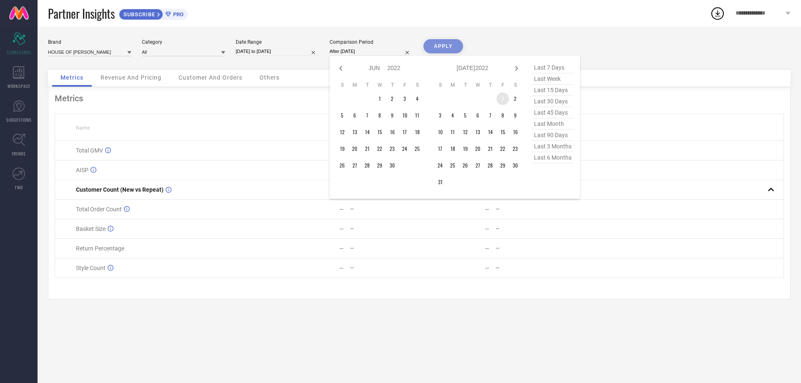
click at [501, 99] on td "1" at bounding box center [502, 99] width 13 height 13
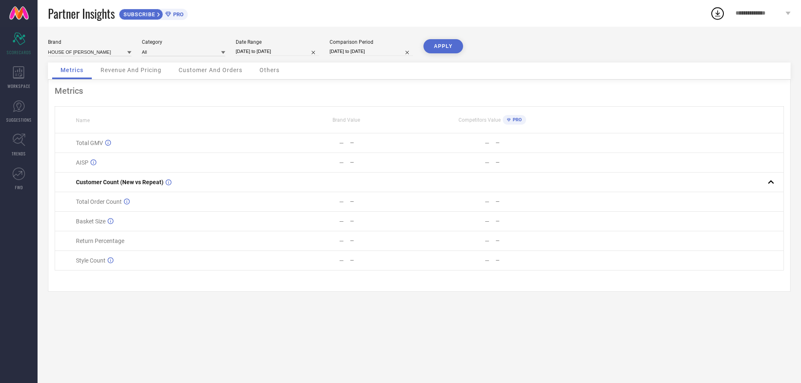
click at [445, 45] on button "APPLY" at bounding box center [443, 46] width 40 height 14
click at [281, 53] on input "[DATE] to [DATE]" at bounding box center [277, 51] width 83 height 9
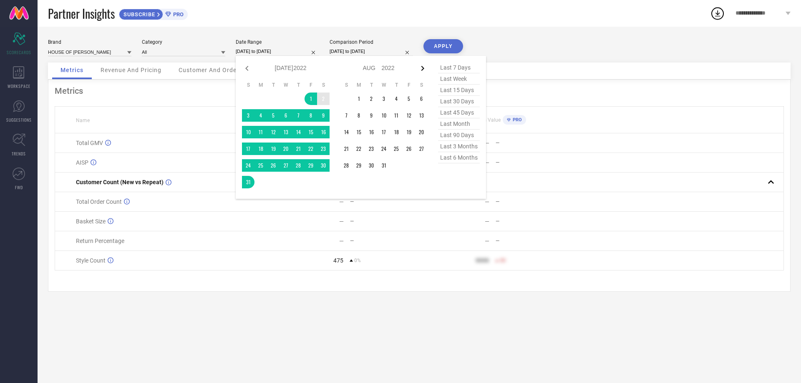
click at [422, 67] on icon at bounding box center [422, 68] width 3 height 5
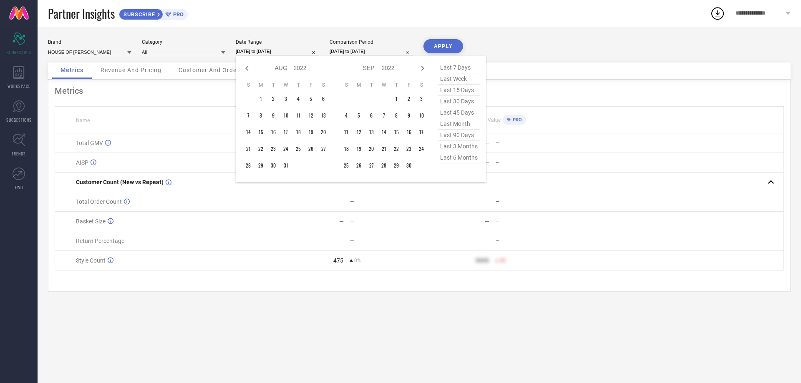
click at [422, 67] on icon at bounding box center [422, 68] width 3 height 5
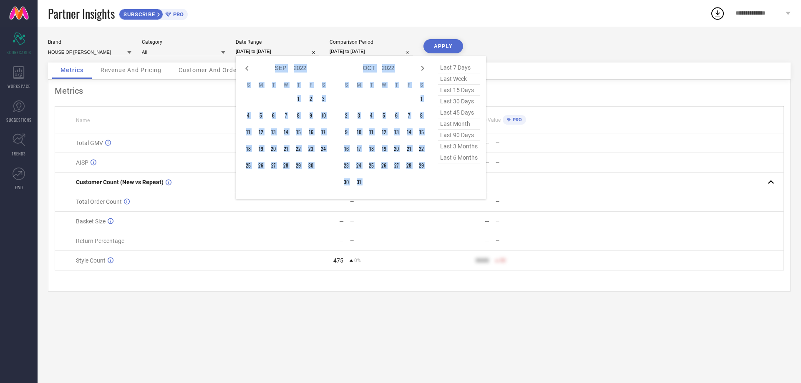
click at [422, 67] on icon at bounding box center [422, 68] width 3 height 5
click at [324, 98] on td "1" at bounding box center [323, 99] width 13 height 13
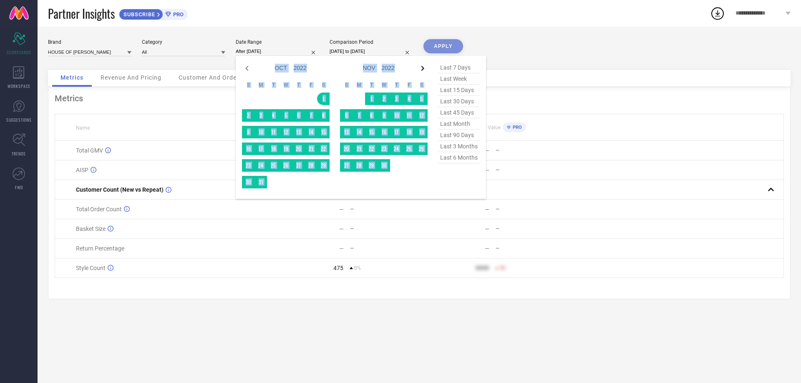
click at [423, 72] on icon at bounding box center [422, 68] width 10 height 10
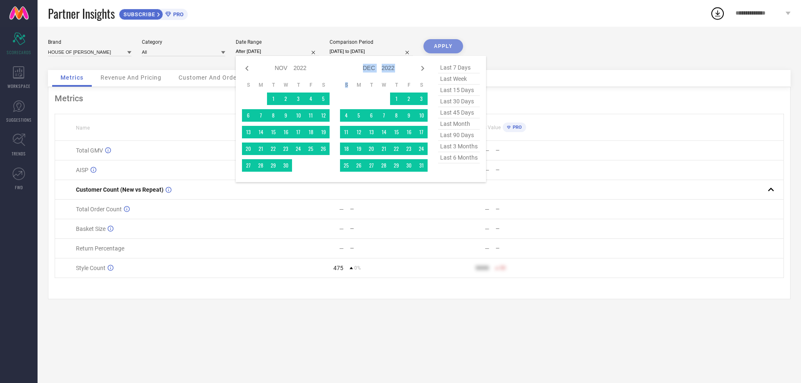
click at [423, 72] on icon at bounding box center [422, 68] width 10 height 10
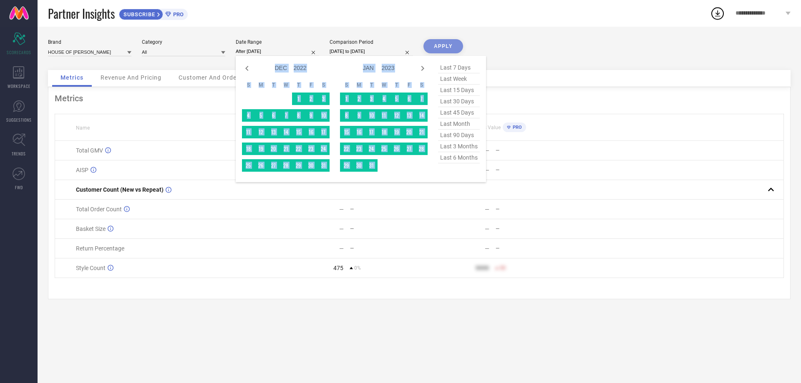
click at [423, 72] on icon at bounding box center [422, 68] width 10 height 10
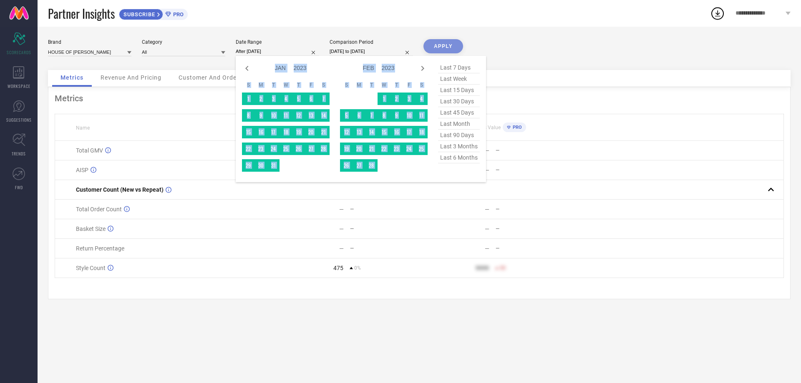
click at [423, 72] on icon at bounding box center [422, 68] width 10 height 10
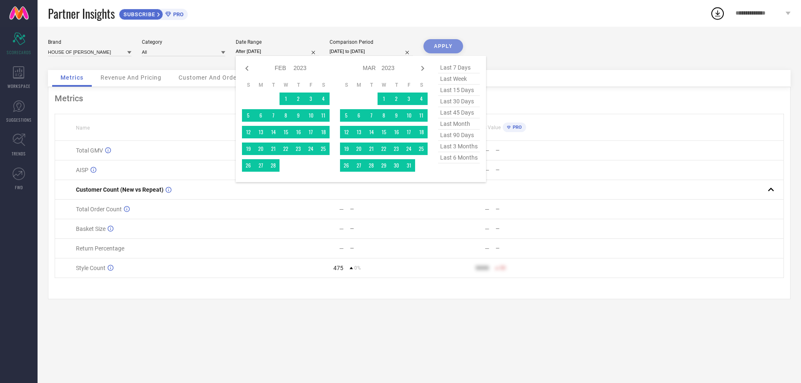
click at [423, 72] on icon at bounding box center [422, 68] width 10 height 10
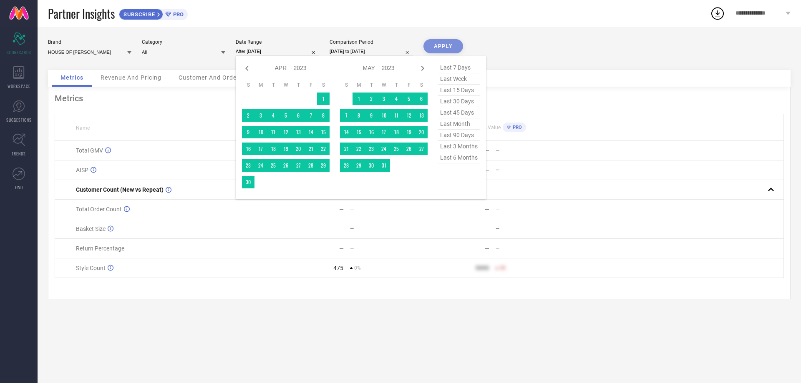
click at [423, 72] on icon at bounding box center [422, 68] width 10 height 10
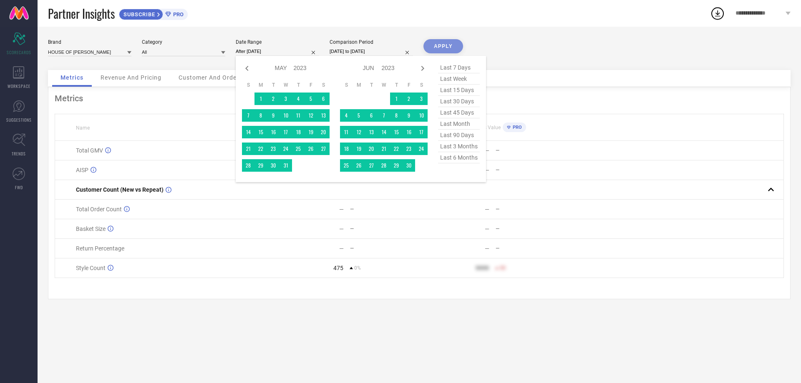
click at [423, 72] on icon at bounding box center [422, 68] width 10 height 10
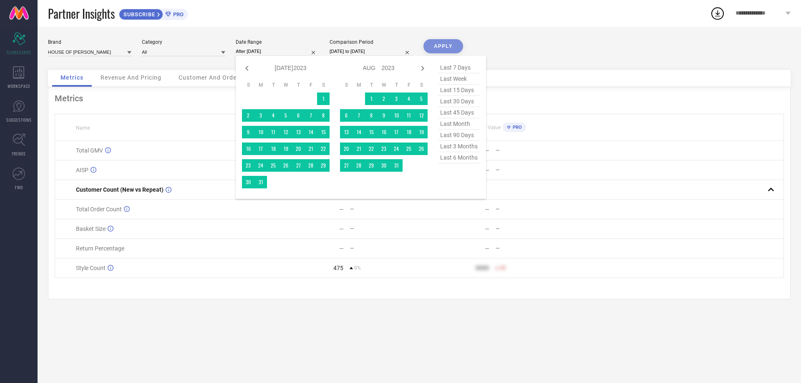
click at [423, 72] on icon at bounding box center [422, 68] width 10 height 10
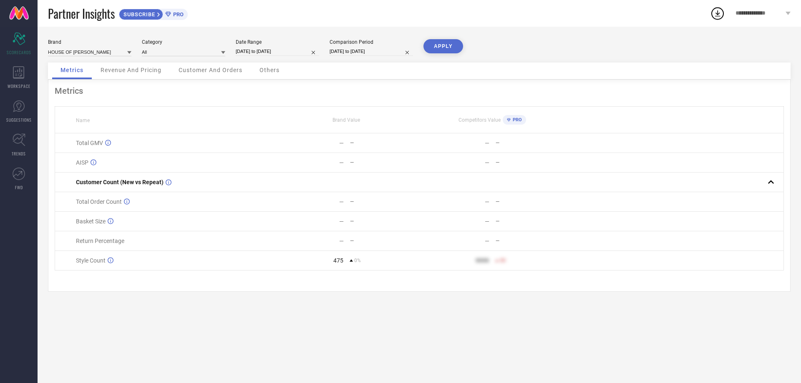
click at [284, 55] on input "[DATE] to [DATE]" at bounding box center [277, 51] width 83 height 9
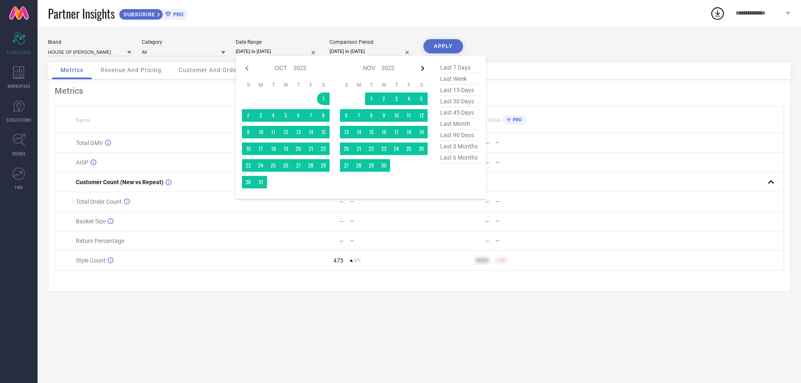
click at [423, 70] on icon at bounding box center [422, 68] width 10 height 10
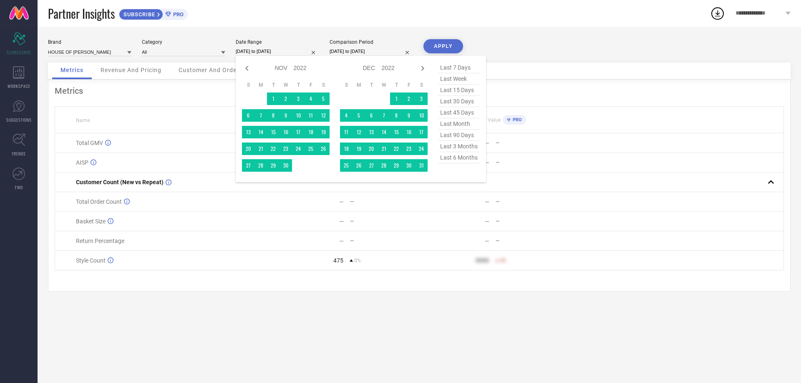
click at [423, 70] on icon at bounding box center [422, 68] width 10 height 10
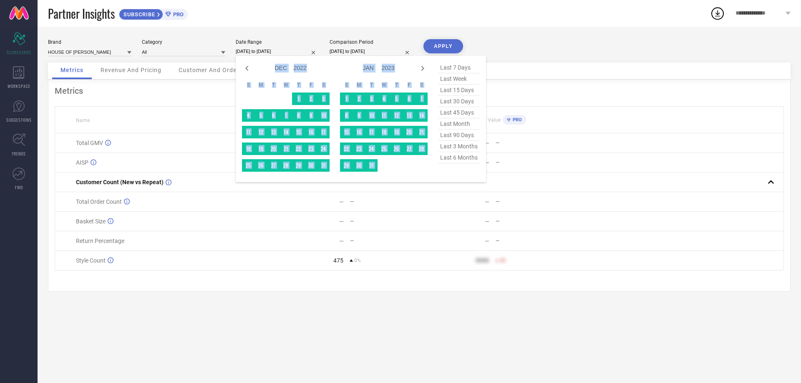
click at [423, 70] on icon at bounding box center [422, 68] width 10 height 10
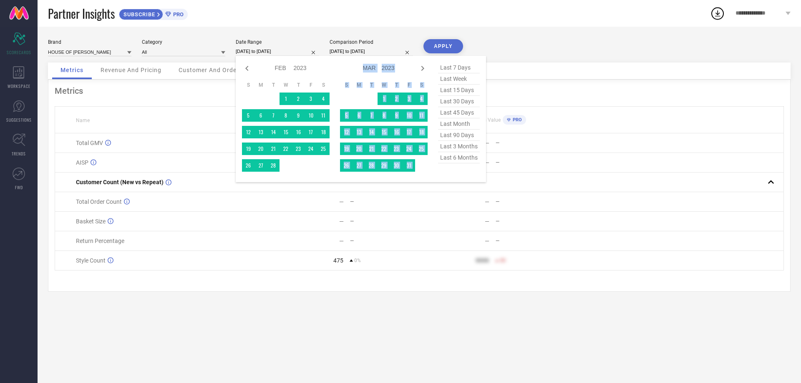
click at [423, 70] on icon at bounding box center [422, 68] width 10 height 10
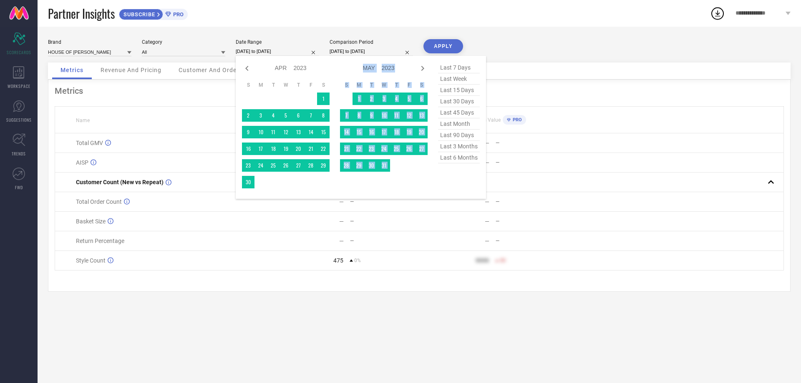
click at [423, 70] on icon at bounding box center [422, 68] width 10 height 10
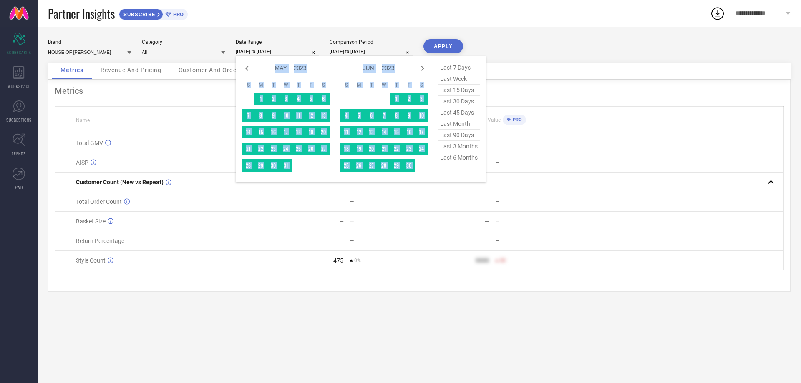
click at [423, 70] on icon at bounding box center [422, 68] width 10 height 10
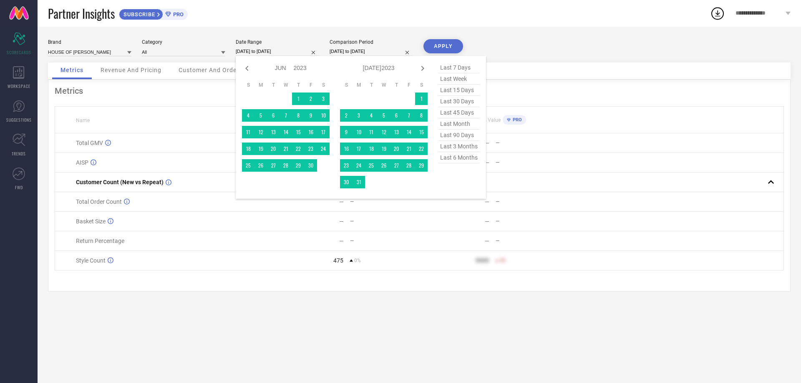
click at [423, 70] on icon at bounding box center [422, 68] width 10 height 10
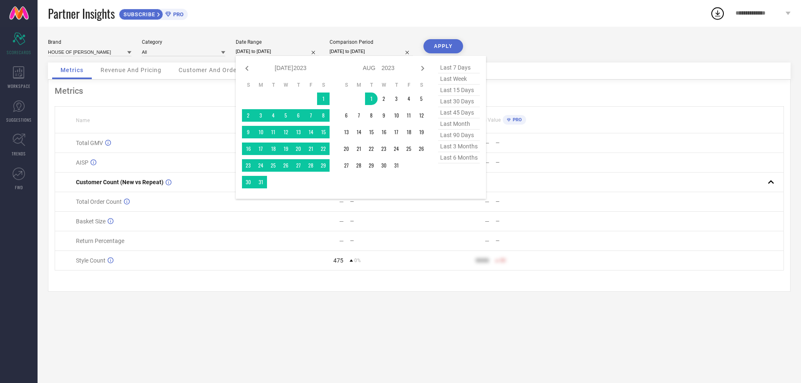
click at [423, 70] on icon at bounding box center [422, 68] width 10 height 10
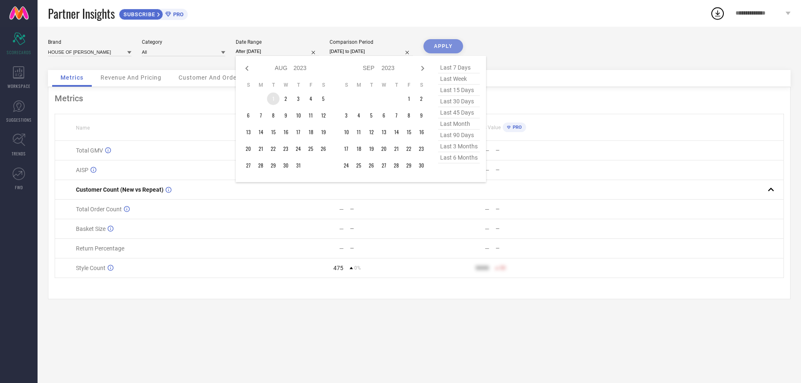
click at [271, 99] on td "1" at bounding box center [273, 99] width 13 height 13
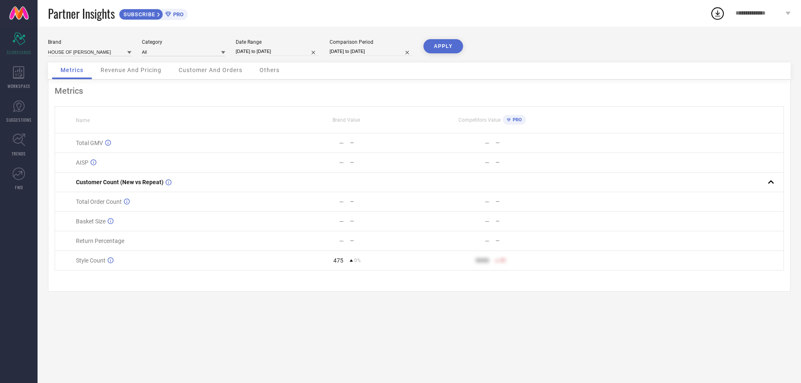
click at [361, 53] on input "[DATE] to [DATE]" at bounding box center [370, 51] width 83 height 9
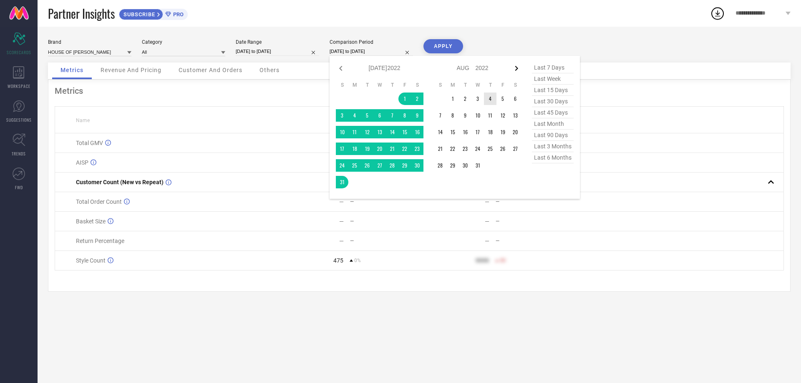
click at [515, 71] on icon at bounding box center [516, 68] width 10 height 10
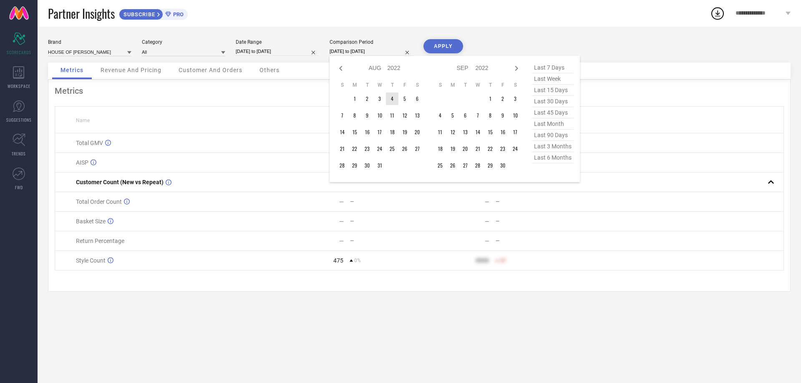
click at [515, 71] on icon at bounding box center [516, 68] width 10 height 10
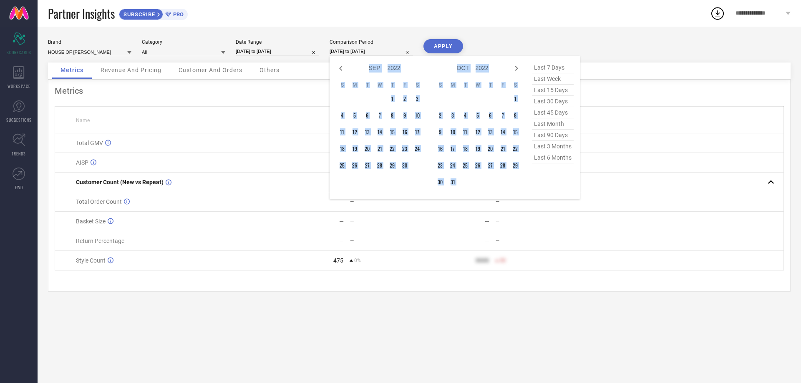
click at [515, 71] on icon at bounding box center [516, 68] width 10 height 10
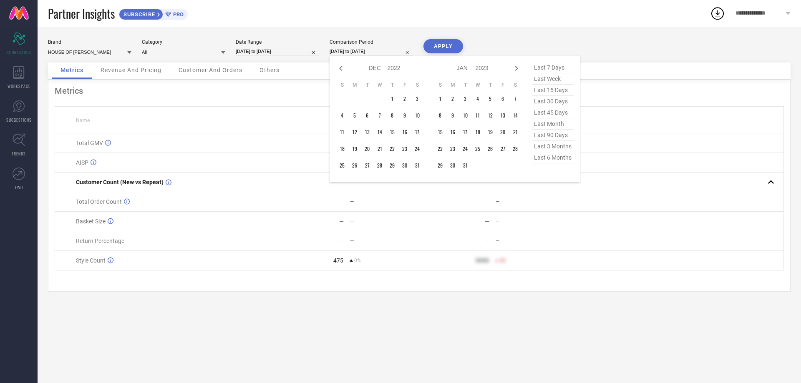
click at [515, 71] on icon at bounding box center [516, 68] width 10 height 10
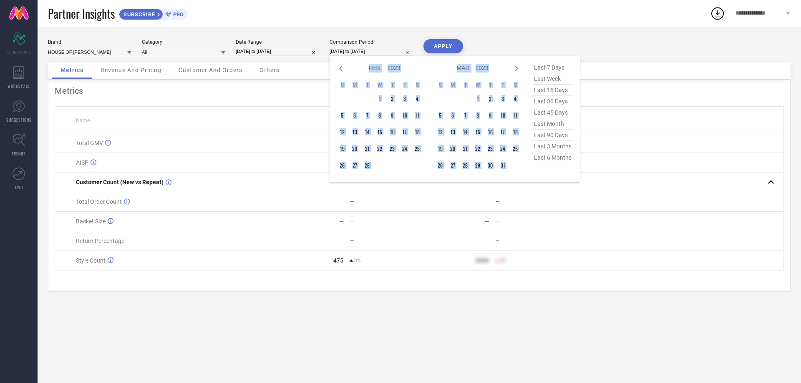
click at [515, 71] on icon at bounding box center [516, 68] width 10 height 10
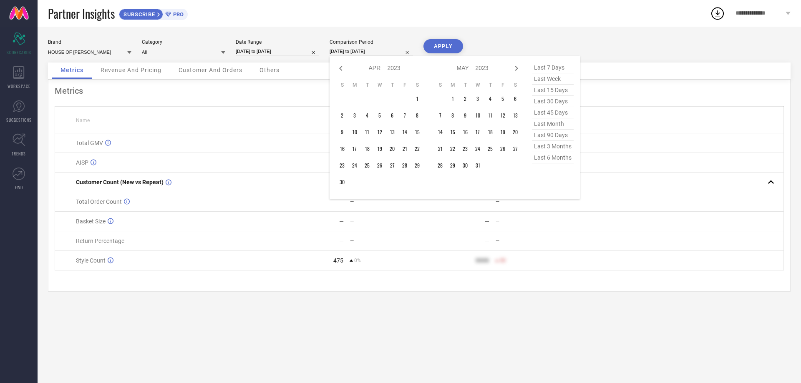
click at [515, 71] on icon at bounding box center [516, 68] width 10 height 10
click at [466, 100] on td "1" at bounding box center [465, 99] width 13 height 13
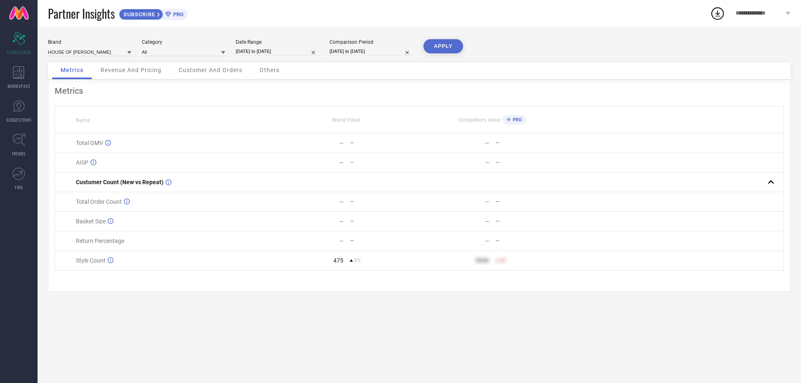
click at [444, 50] on button "APPLY" at bounding box center [443, 46] width 40 height 14
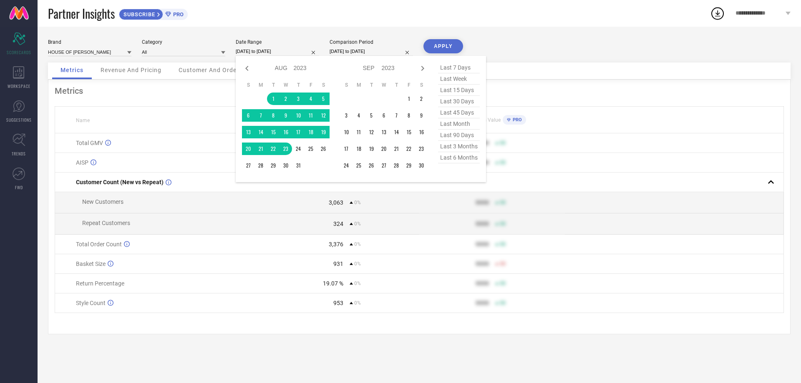
click at [274, 52] on input "[DATE] to [DATE]" at bounding box center [277, 51] width 83 height 9
click at [419, 68] on icon at bounding box center [422, 68] width 10 height 10
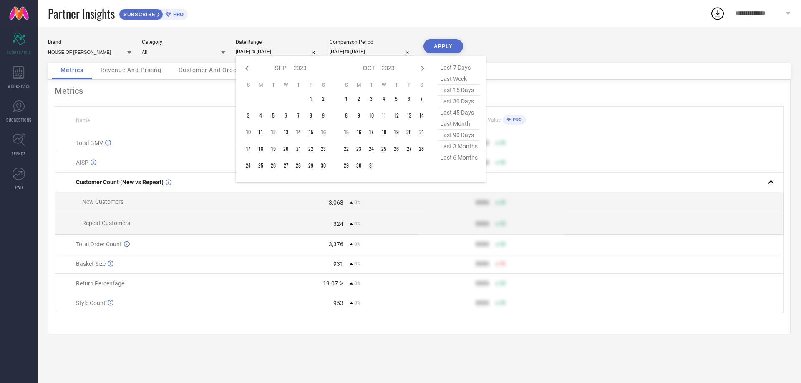
click at [419, 68] on icon at bounding box center [422, 68] width 10 height 10
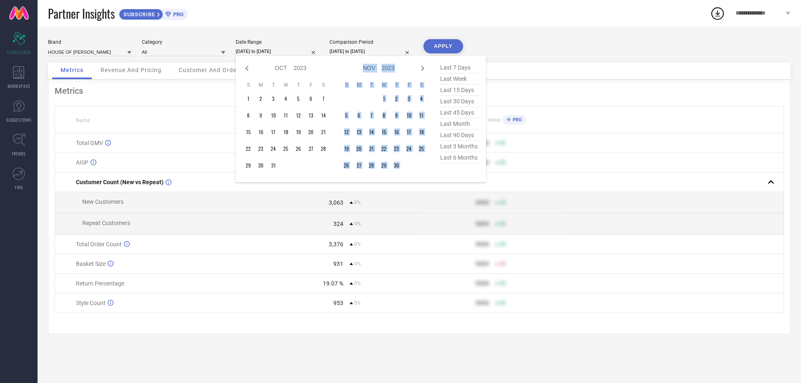
click at [419, 68] on icon at bounding box center [422, 68] width 10 height 10
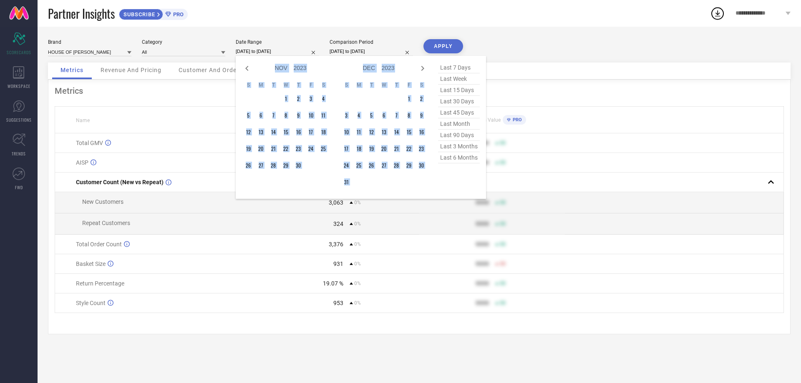
click at [419, 68] on icon at bounding box center [422, 68] width 10 height 10
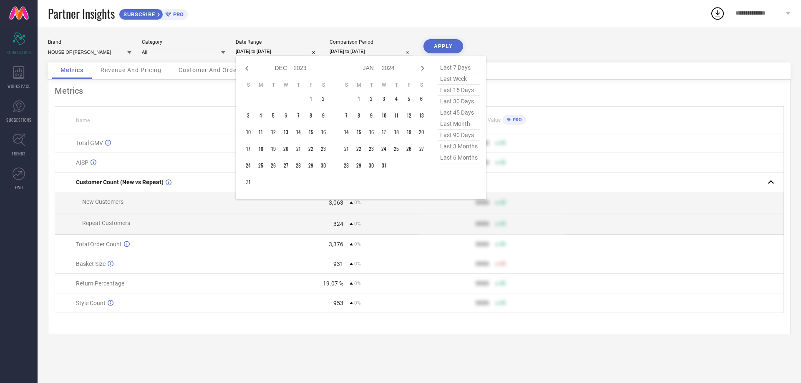
click at [419, 68] on icon at bounding box center [422, 68] width 10 height 10
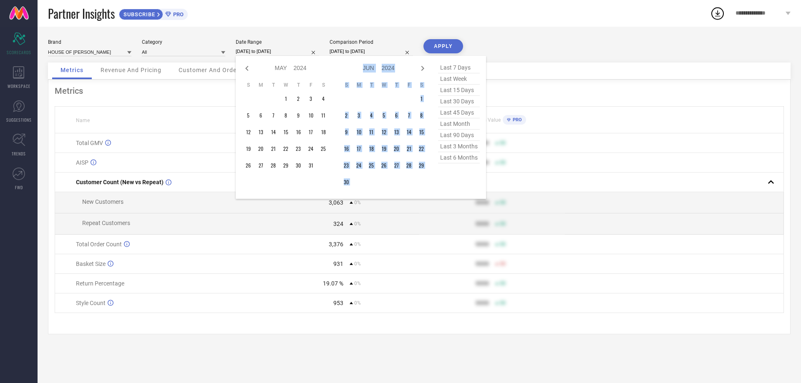
click at [419, 68] on icon at bounding box center [422, 68] width 10 height 10
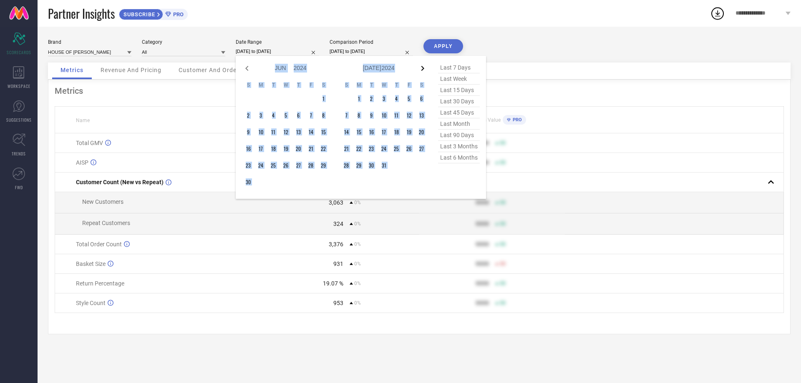
click at [422, 70] on icon at bounding box center [422, 68] width 3 height 5
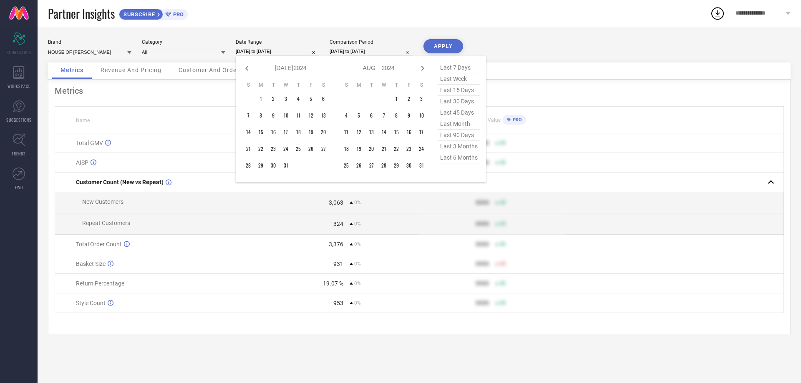
click at [422, 70] on icon at bounding box center [422, 68] width 3 height 5
click at [301, 97] on td "1" at bounding box center [298, 99] width 13 height 13
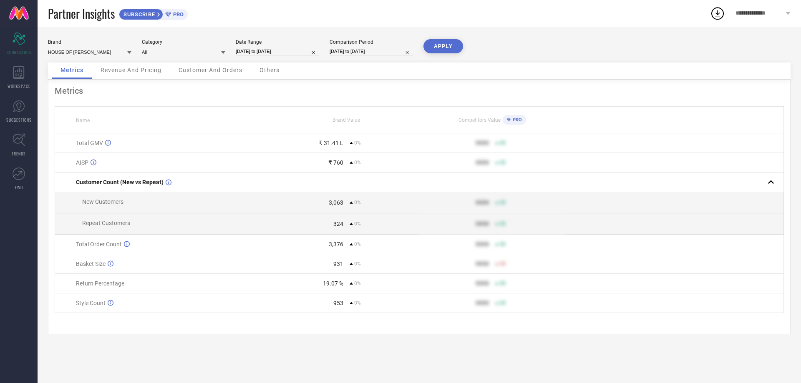
click at [356, 53] on input "[DATE] to [DATE]" at bounding box center [370, 51] width 83 height 9
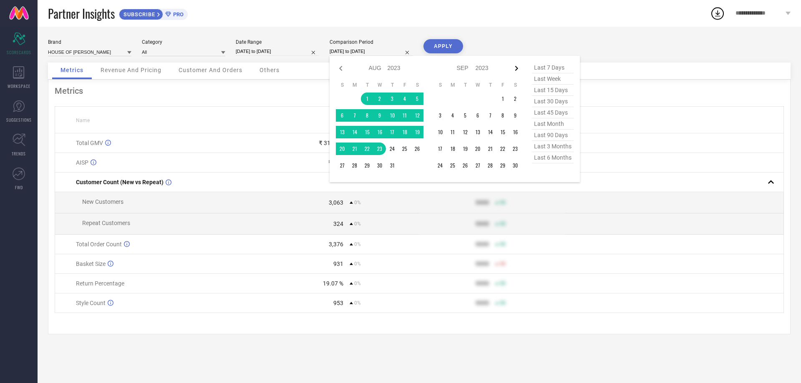
click at [517, 70] on icon at bounding box center [516, 68] width 10 height 10
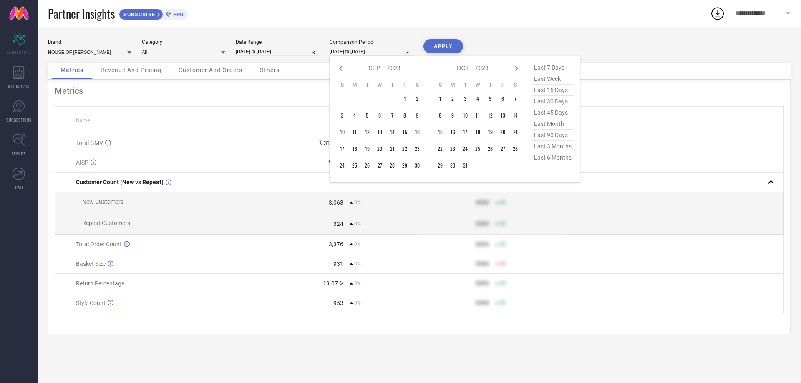
click at [517, 70] on icon at bounding box center [516, 68] width 10 height 10
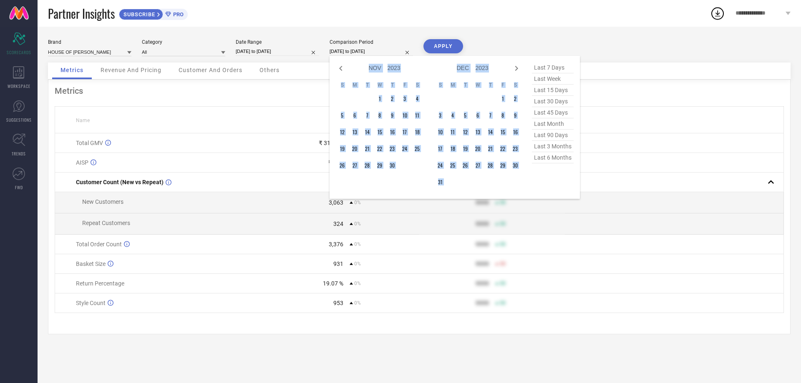
click at [517, 70] on icon at bounding box center [516, 68] width 10 height 10
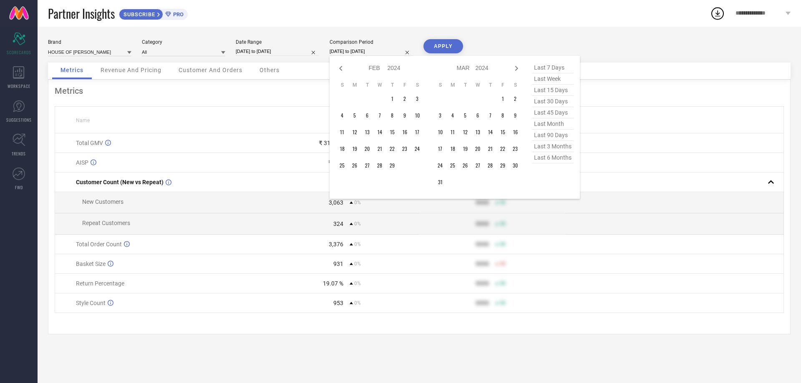
click at [517, 70] on icon at bounding box center [516, 68] width 10 height 10
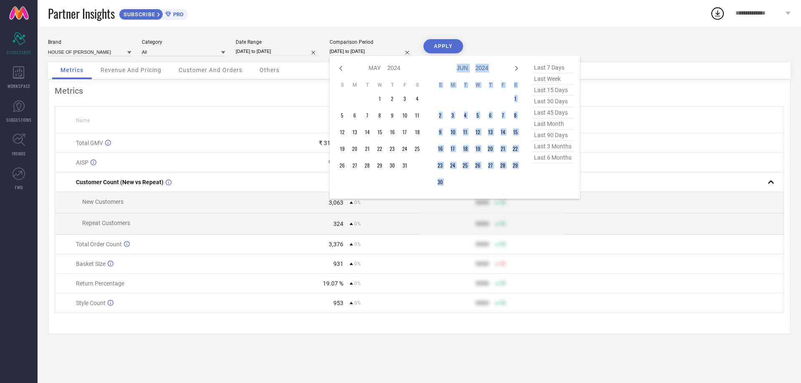
click at [517, 70] on icon at bounding box center [516, 68] width 10 height 10
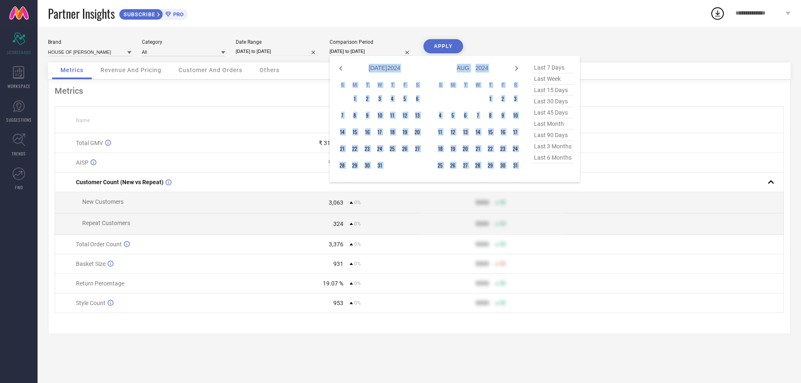
click at [517, 70] on icon at bounding box center [516, 68] width 10 height 10
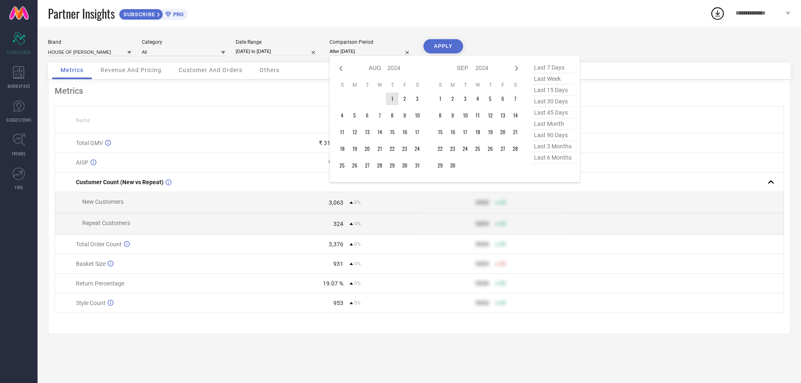
click at [390, 96] on td "1" at bounding box center [392, 99] width 13 height 13
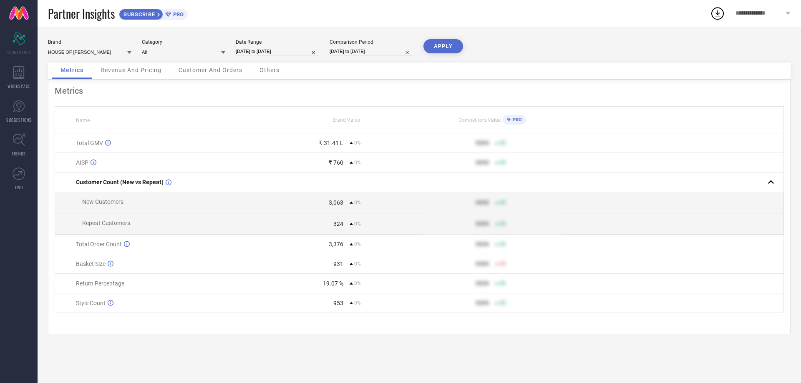
click at [440, 46] on button "APPLY" at bounding box center [443, 46] width 40 height 14
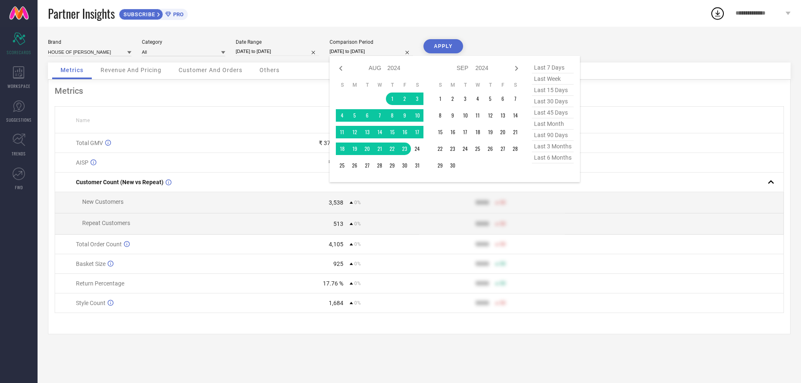
click at [369, 52] on input "[DATE] to [DATE]" at bounding box center [370, 51] width 83 height 9
click at [517, 70] on icon at bounding box center [516, 68] width 10 height 10
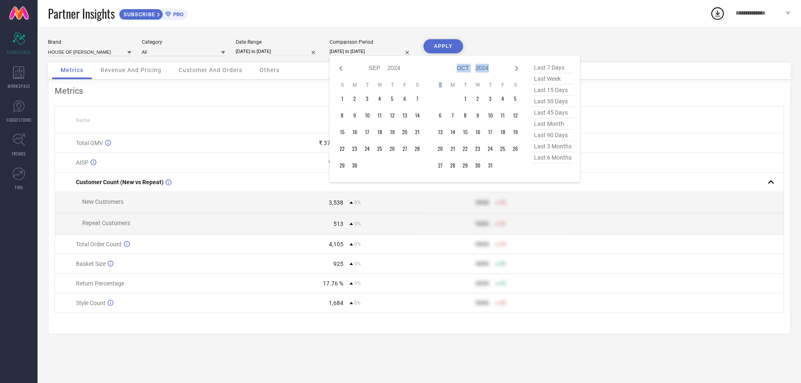
click at [517, 70] on icon at bounding box center [516, 68] width 10 height 10
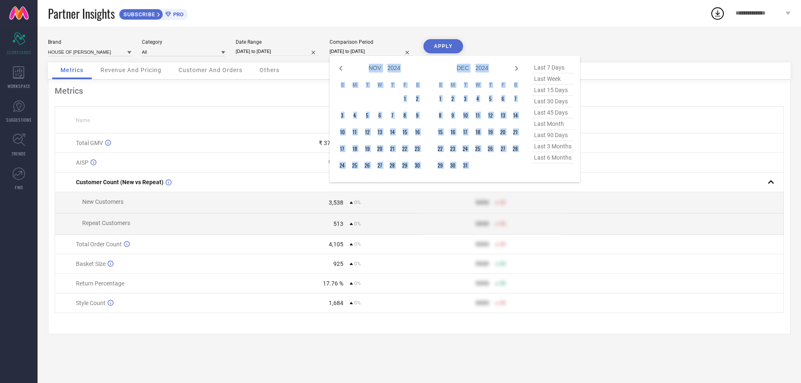
click at [517, 70] on icon at bounding box center [516, 68] width 10 height 10
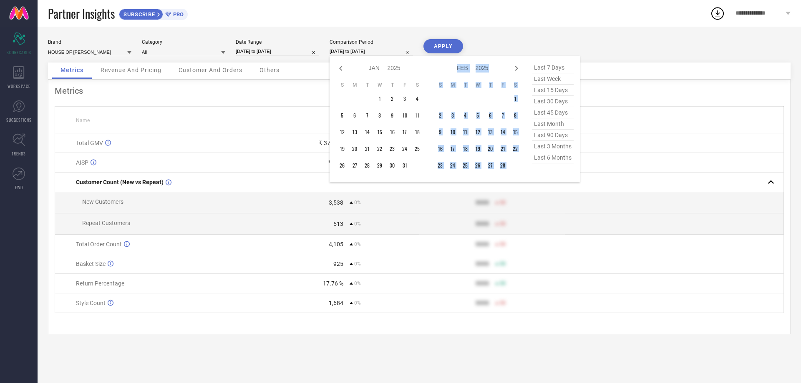
click at [517, 70] on icon at bounding box center [516, 68] width 10 height 10
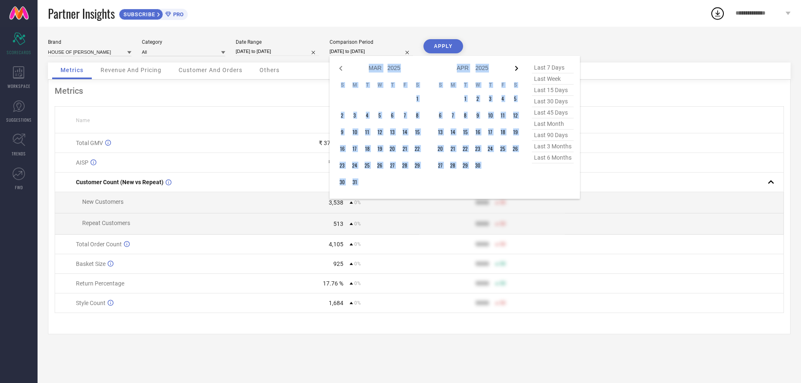
click at [516, 70] on icon at bounding box center [516, 68] width 3 height 5
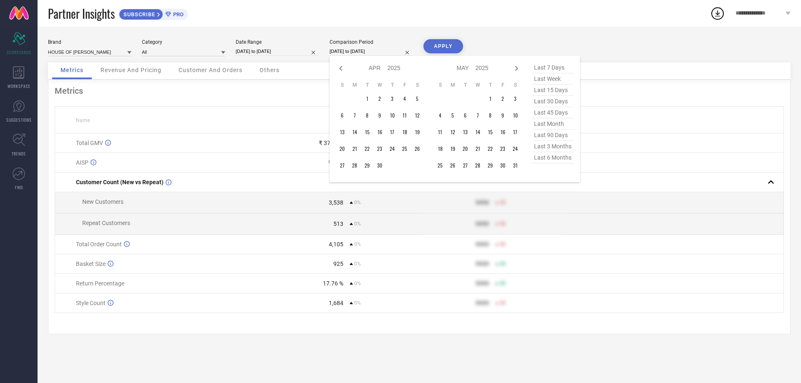
click at [516, 70] on icon at bounding box center [516, 68] width 3 height 5
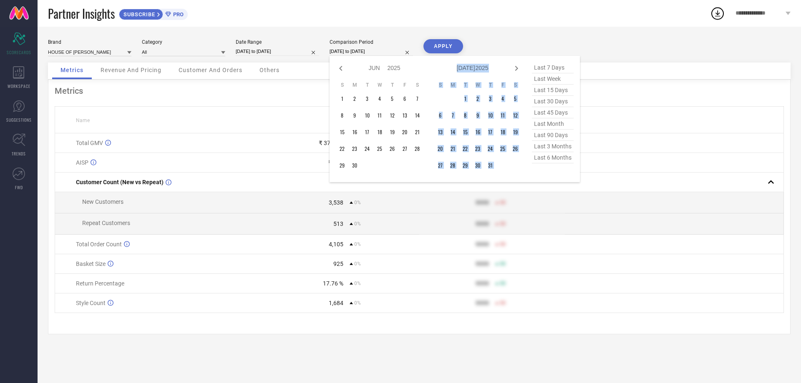
click at [516, 70] on icon at bounding box center [516, 68] width 3 height 5
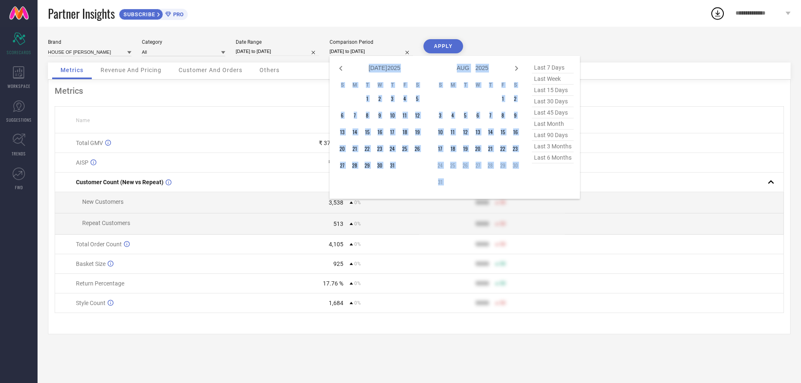
click at [516, 70] on icon at bounding box center [516, 68] width 3 height 5
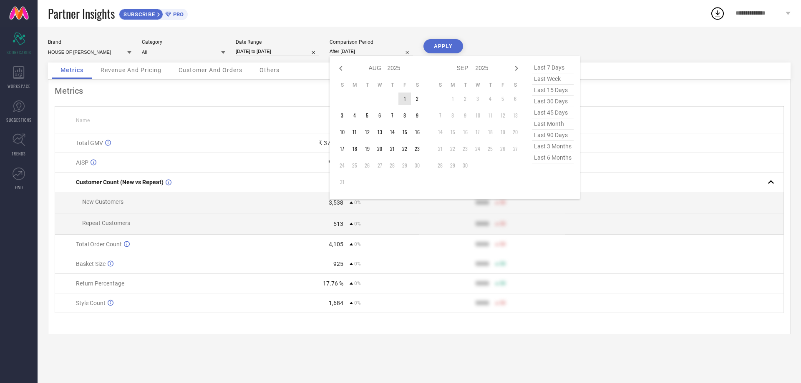
click at [403, 98] on td "1" at bounding box center [404, 99] width 13 height 13
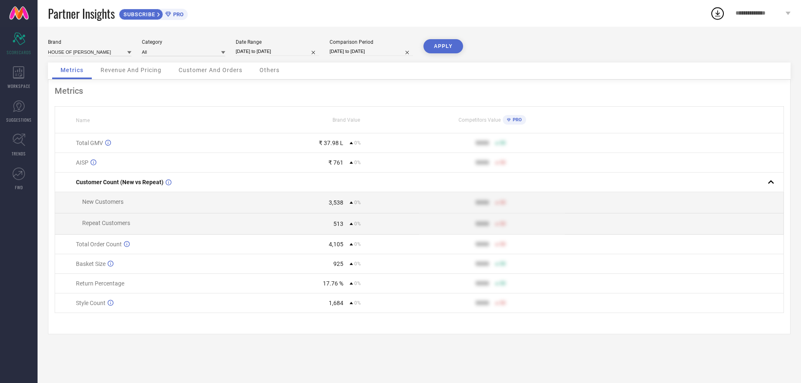
click at [438, 51] on button "APPLY" at bounding box center [443, 46] width 40 height 14
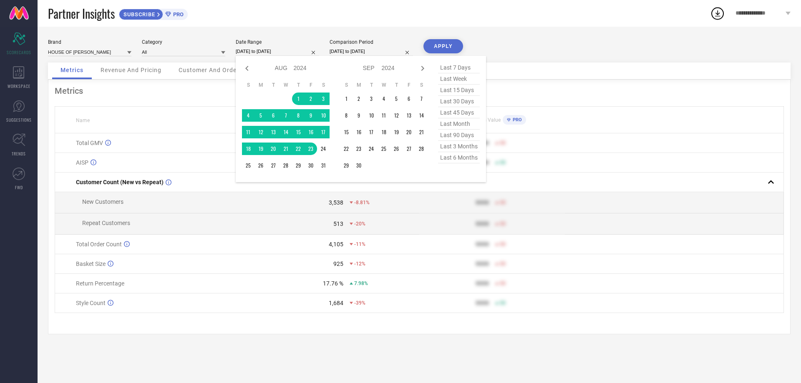
click at [259, 51] on input "[DATE] to [DATE]" at bounding box center [277, 51] width 83 height 9
click at [420, 68] on icon at bounding box center [422, 68] width 10 height 10
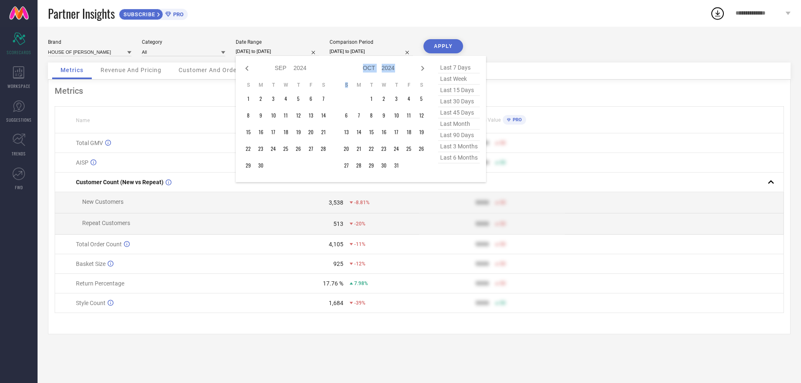
click at [420, 68] on icon at bounding box center [422, 68] width 10 height 10
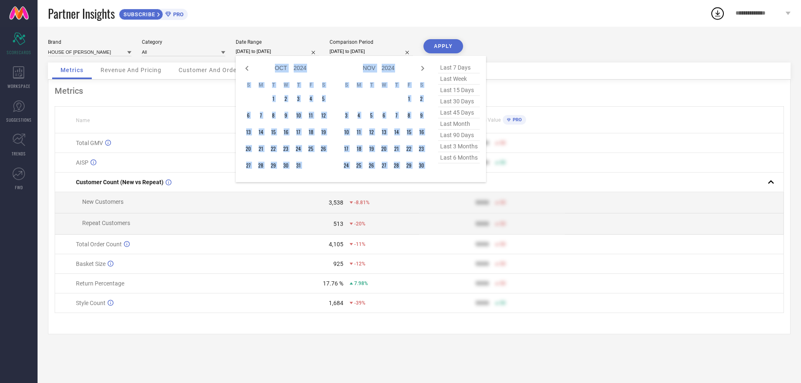
click at [420, 68] on icon at bounding box center [422, 68] width 10 height 10
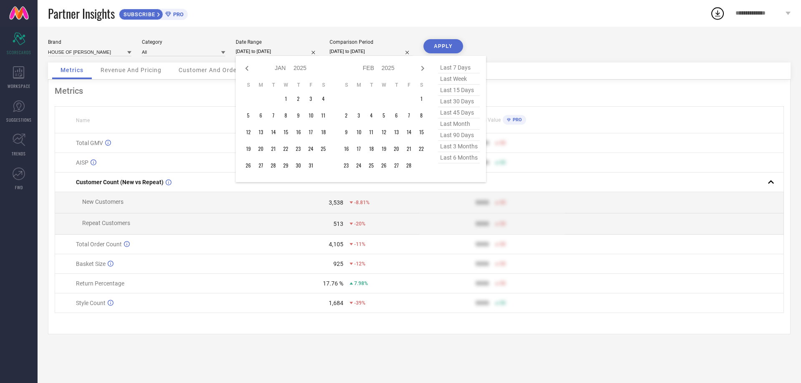
click at [420, 68] on icon at bounding box center [422, 68] width 10 height 10
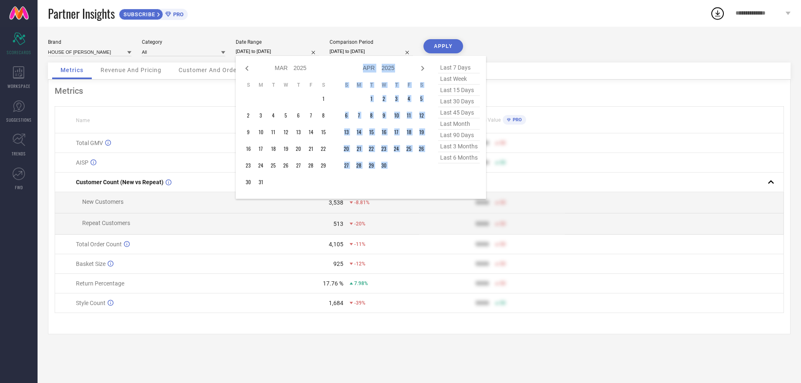
click at [420, 68] on icon at bounding box center [422, 68] width 10 height 10
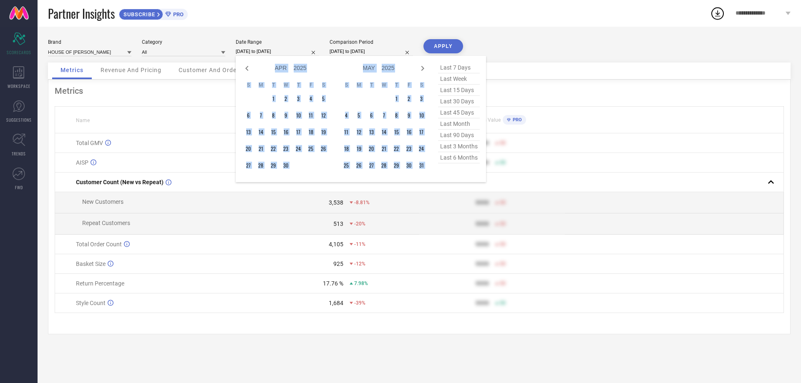
click at [420, 68] on icon at bounding box center [422, 68] width 10 height 10
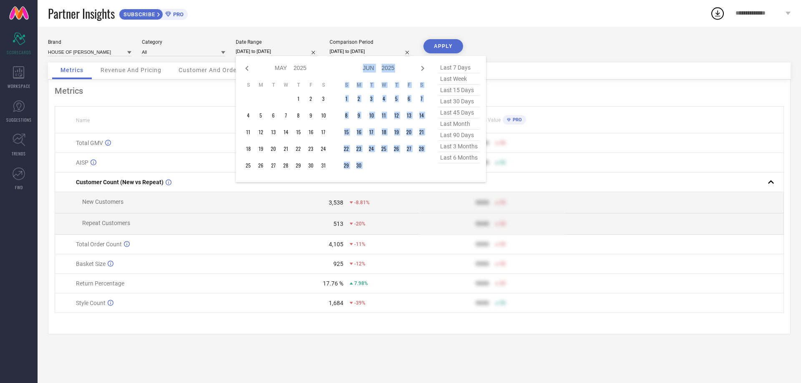
click at [420, 68] on icon at bounding box center [422, 68] width 10 height 10
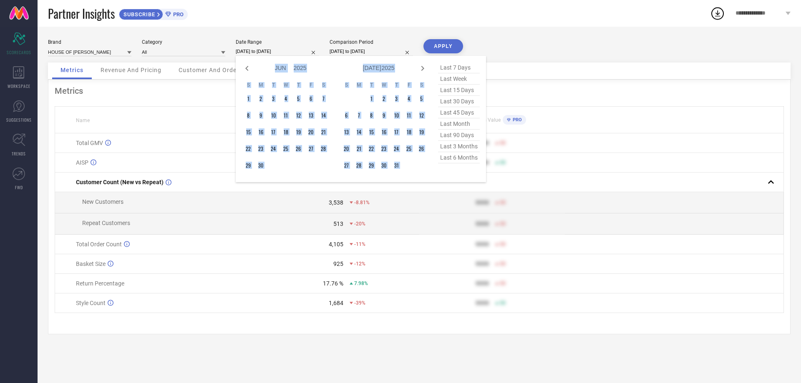
click at [420, 68] on icon at bounding box center [422, 68] width 10 height 10
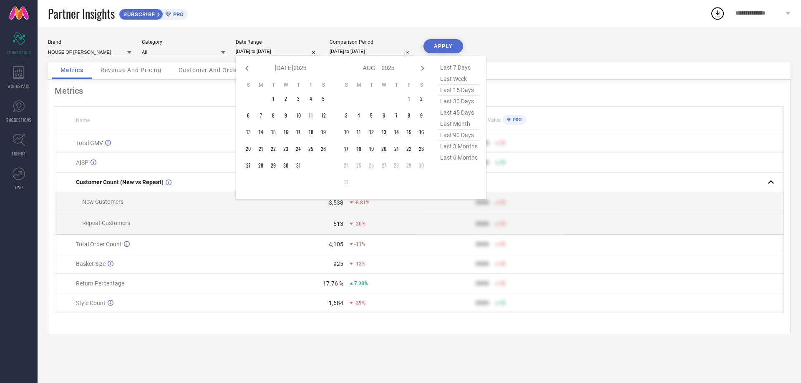
click at [420, 68] on icon at bounding box center [422, 68] width 10 height 10
click at [309, 98] on td "1" at bounding box center [310, 99] width 13 height 13
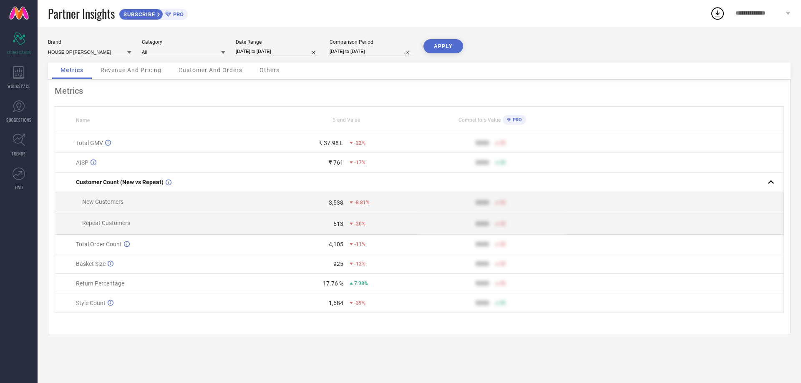
click at [356, 47] on div "Comparison Period [DATE] to [DATE]" at bounding box center [370, 47] width 83 height 17
click at [356, 50] on input "[DATE] to [DATE]" at bounding box center [370, 51] width 83 height 9
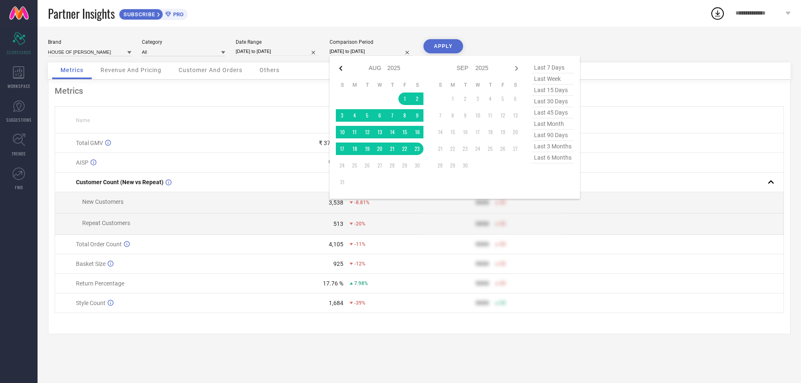
click at [342, 70] on icon at bounding box center [341, 68] width 10 height 10
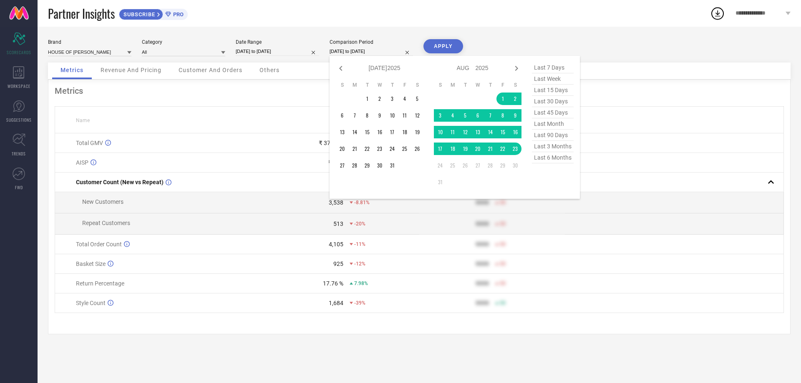
click at [342, 70] on icon at bounding box center [341, 68] width 10 height 10
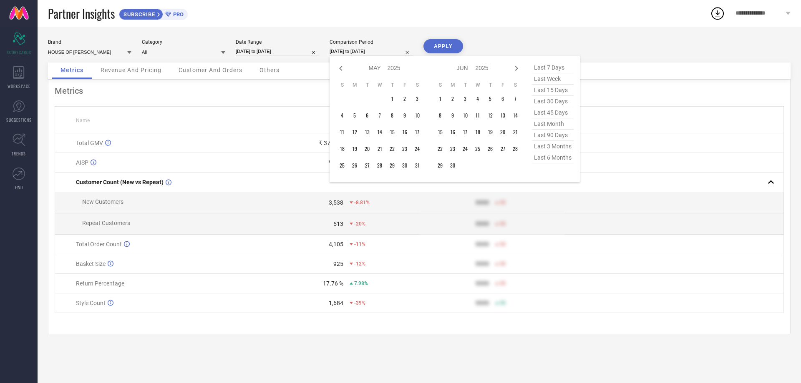
click at [342, 70] on icon at bounding box center [340, 68] width 3 height 5
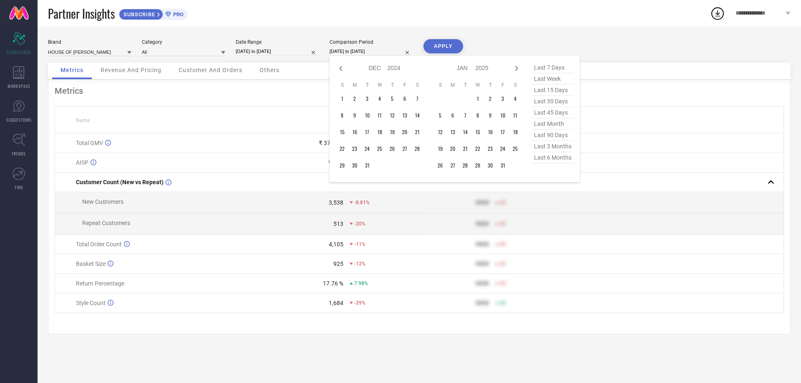
click at [342, 70] on icon at bounding box center [340, 68] width 3 height 5
click at [390, 99] on td "1" at bounding box center [392, 99] width 13 height 13
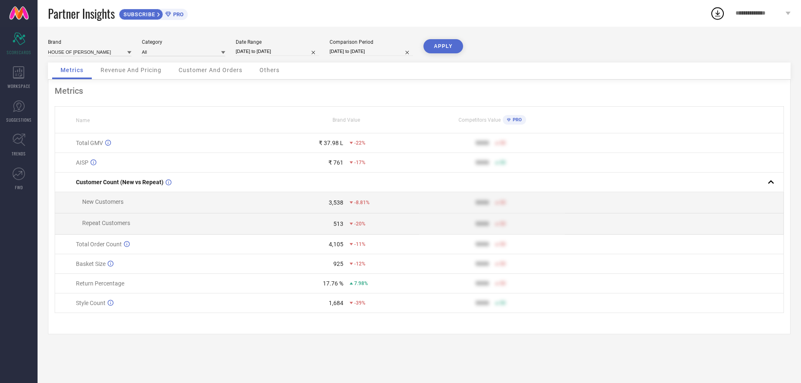
click at [439, 45] on button "APPLY" at bounding box center [443, 46] width 40 height 14
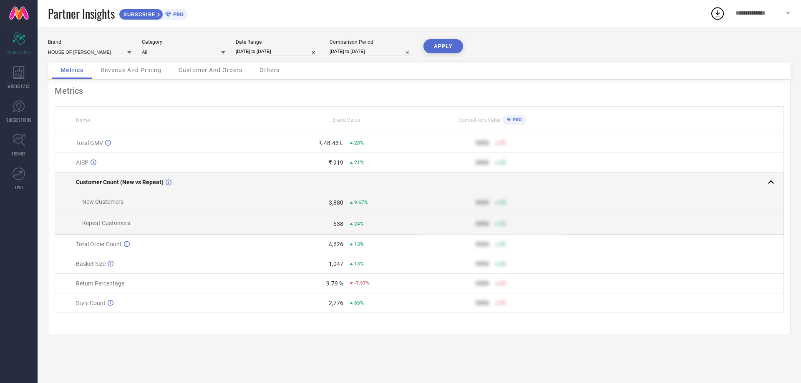
click at [770, 183] on rect at bounding box center [771, 182] width 12 height 12
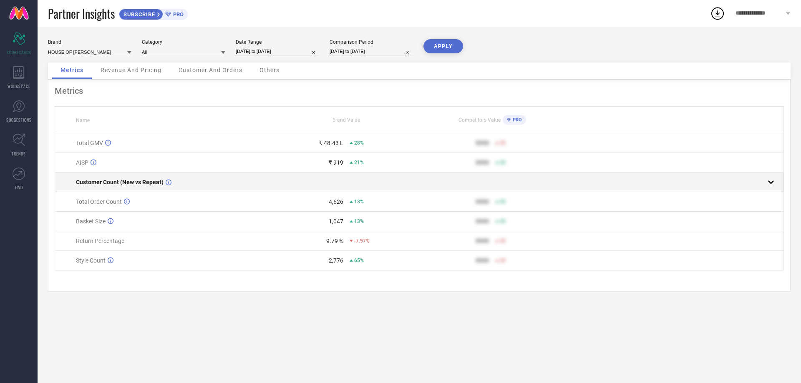
click at [769, 183] on rect at bounding box center [771, 182] width 12 height 12
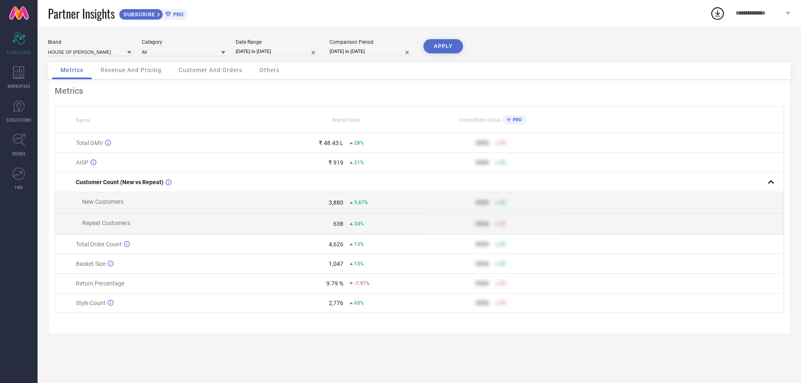
click at [122, 73] on span "Revenue And Pricing" at bounding box center [130, 70] width 61 height 7
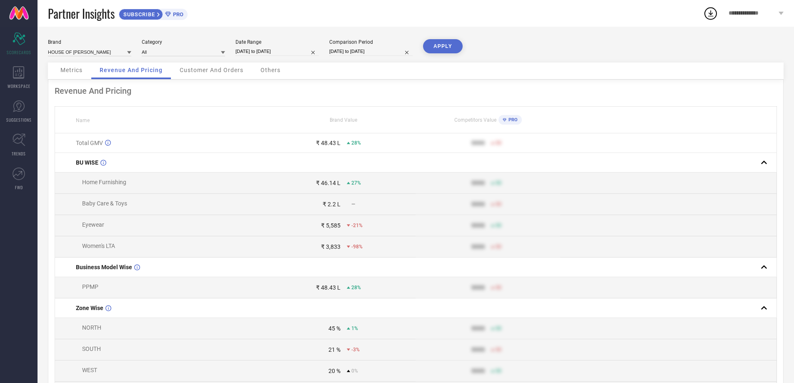
click at [199, 72] on span "Customer And Orders" at bounding box center [212, 70] width 64 height 7
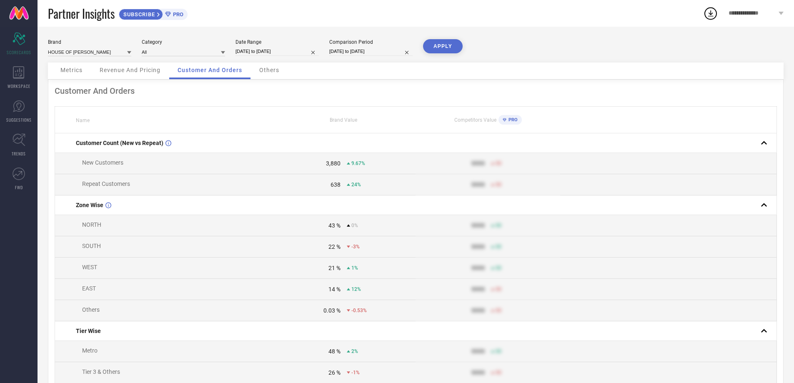
click at [270, 73] on span "Others" at bounding box center [269, 70] width 20 height 7
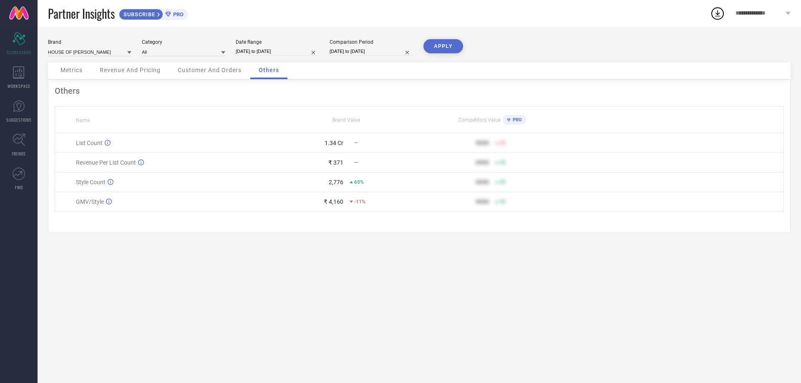
click at [508, 119] on icon at bounding box center [509, 120] width 4 height 4
click at [489, 141] on div "9999 50" at bounding box center [491, 143] width 145 height 7
click at [487, 146] on div "9999" at bounding box center [481, 143] width 13 height 7
click at [477, 166] on div "9999" at bounding box center [481, 162] width 13 height 7
click at [510, 123] on div "PRO" at bounding box center [511, 120] width 19 height 10
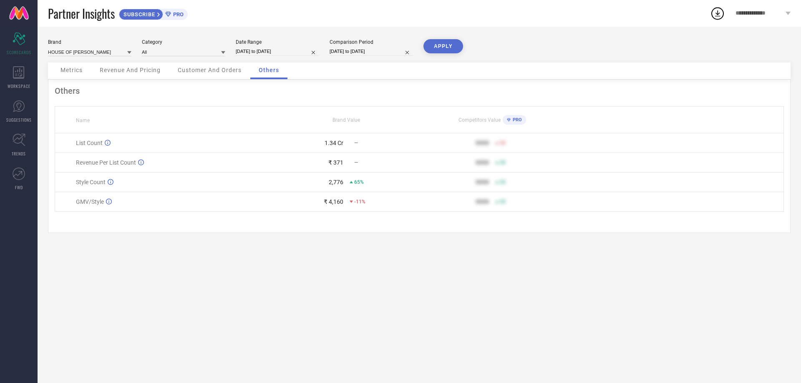
click at [161, 16] on icon at bounding box center [158, 14] width 3 height 5
click at [23, 48] on div "Scorecard SCORECARDS" at bounding box center [19, 43] width 38 height 33
